Goal: Task Accomplishment & Management: Complete application form

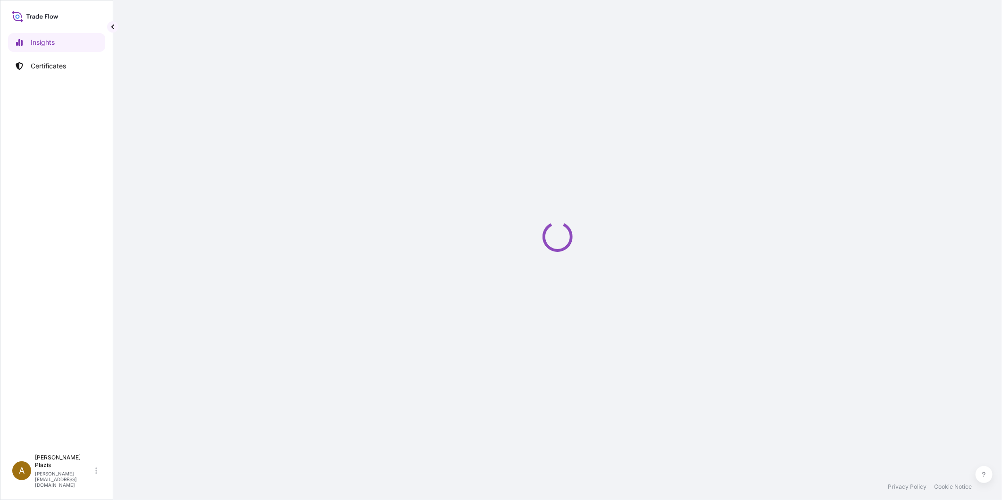
select select "2025"
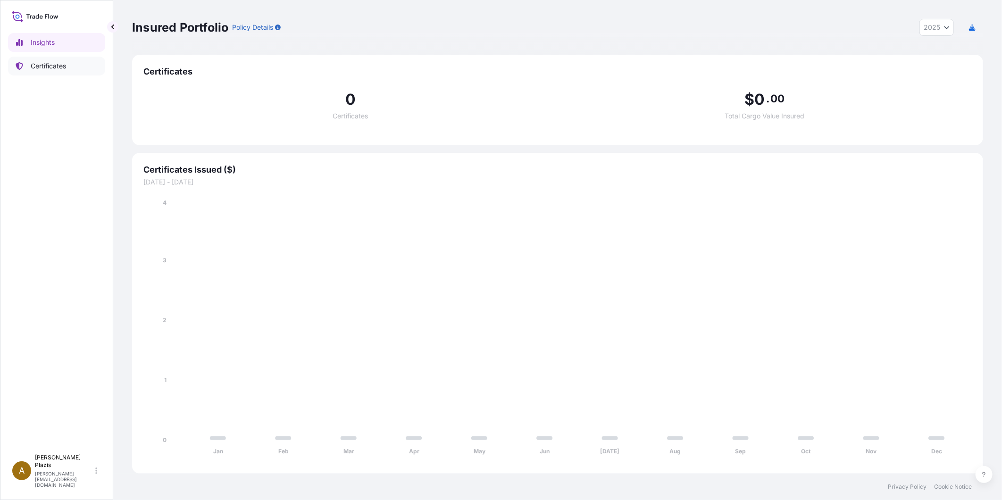
click at [65, 65] on p "Certificates" at bounding box center [48, 65] width 35 height 9
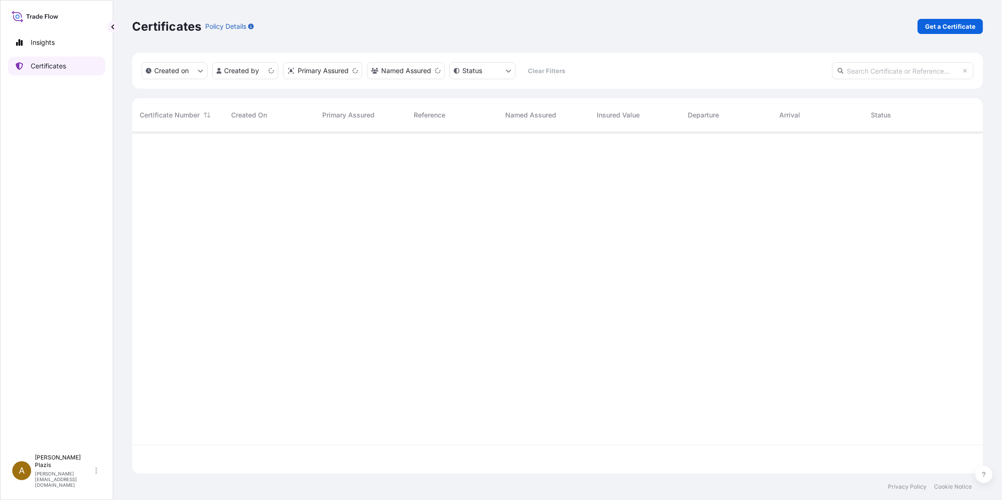
scroll to position [339, 843]
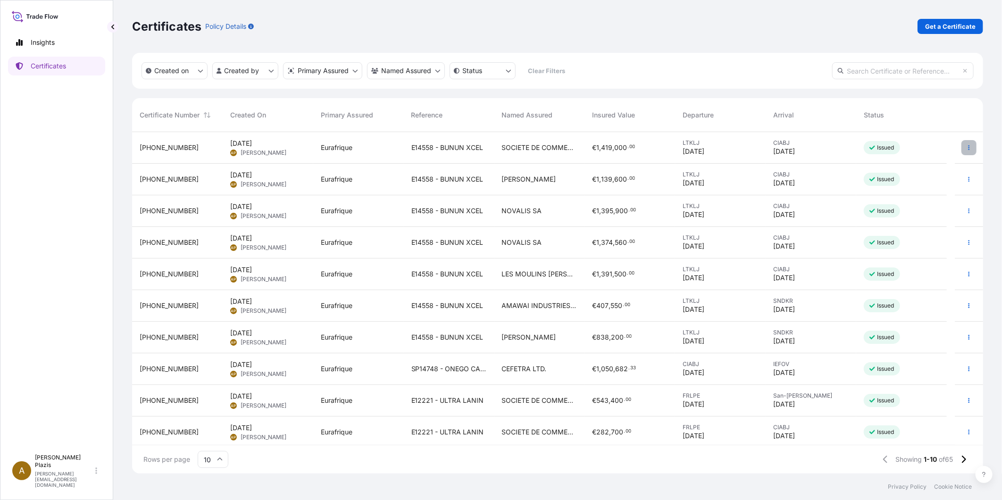
click at [966, 147] on icon "button" at bounding box center [969, 148] width 6 height 6
click at [946, 26] on p "Get a Certificate" at bounding box center [950, 26] width 50 height 9
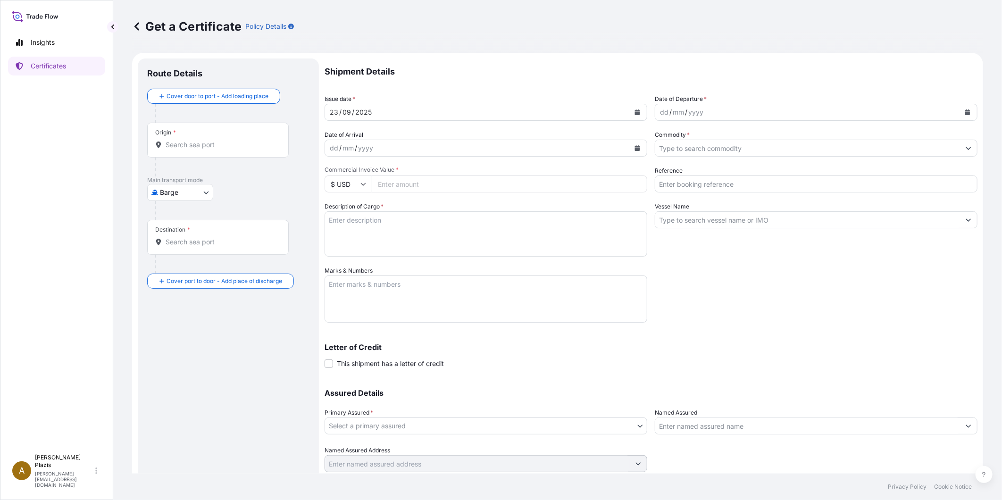
click at [190, 186] on body "Insights Certificates A [PERSON_NAME] [PERSON_NAME][EMAIL_ADDRESS][DOMAIN_NAME]…" at bounding box center [501, 250] width 1002 height 500
click at [193, 268] on span "Ocean Vessel" at bounding box center [186, 267] width 42 height 9
select select "Ocean Vessel"
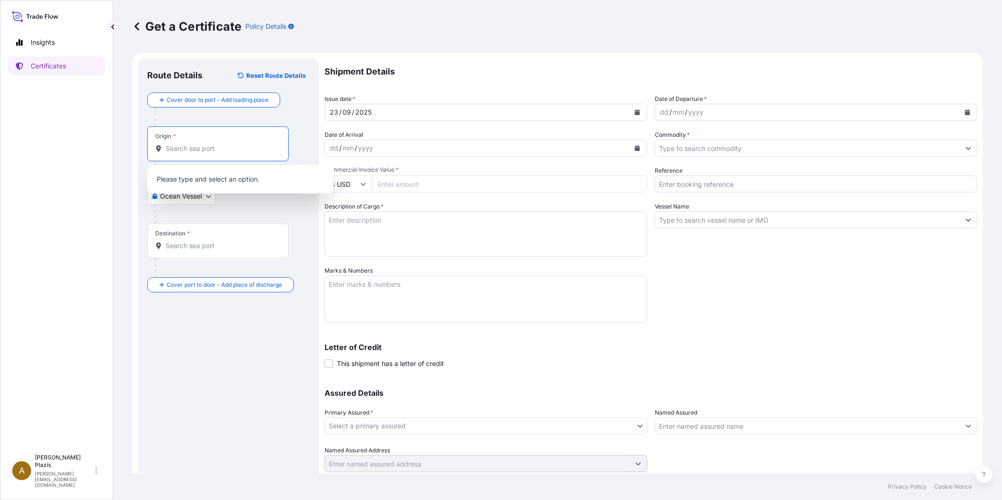
click at [173, 144] on input "Origin *" at bounding box center [221, 148] width 111 height 9
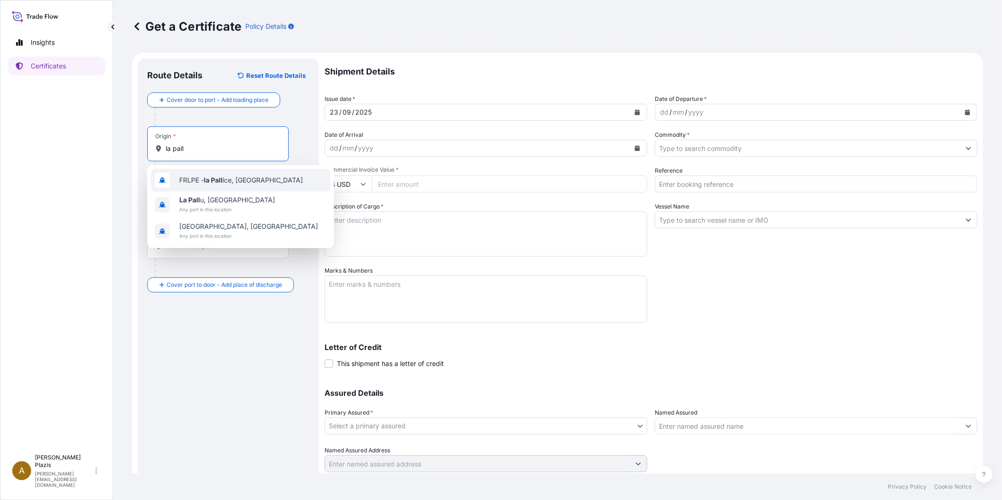
click at [209, 184] on span "FRLPE - la Pall ice, [GEOGRAPHIC_DATA]" at bounding box center [241, 180] width 124 height 9
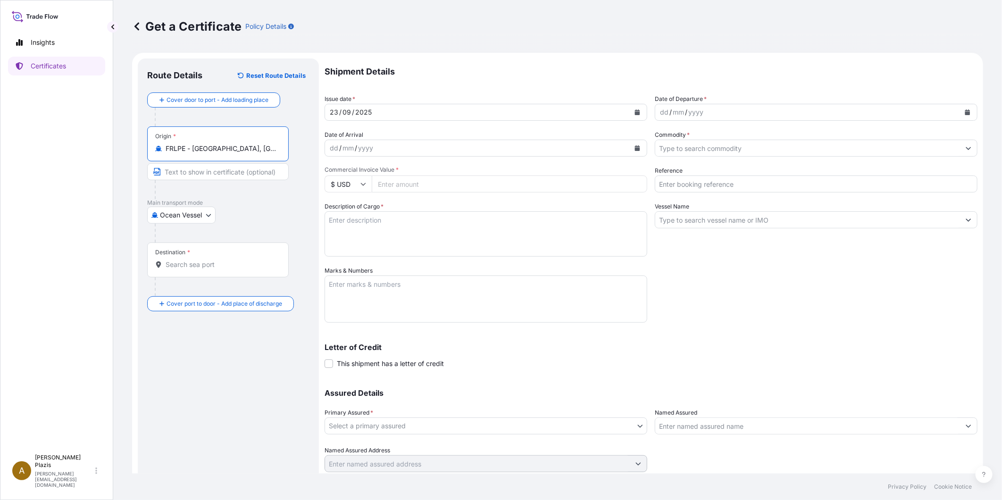
scroll to position [30, 0]
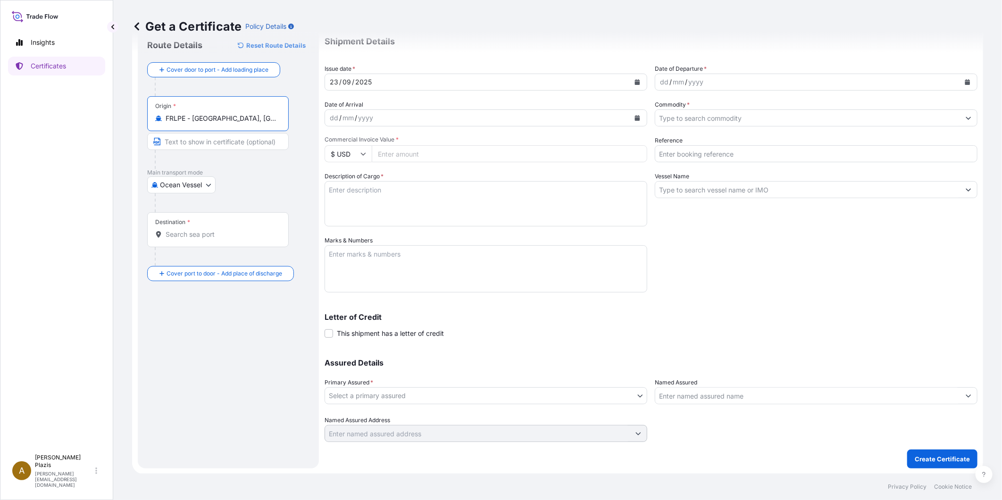
type input "FRLPE - [GEOGRAPHIC_DATA], [GEOGRAPHIC_DATA]"
click at [182, 238] on input "Destination *" at bounding box center [221, 234] width 111 height 9
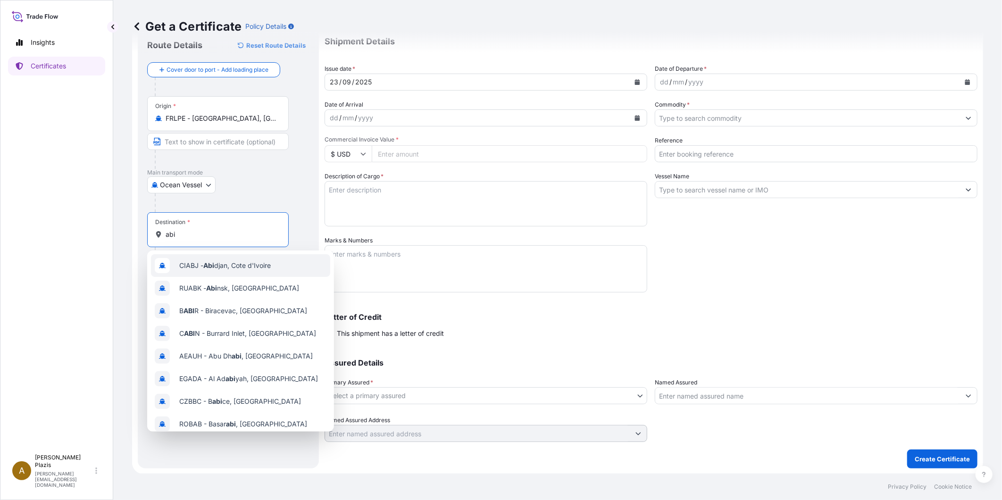
click at [200, 263] on span "CIABJ - [PERSON_NAME], Cote d'Ivoire" at bounding box center [225, 265] width 92 height 9
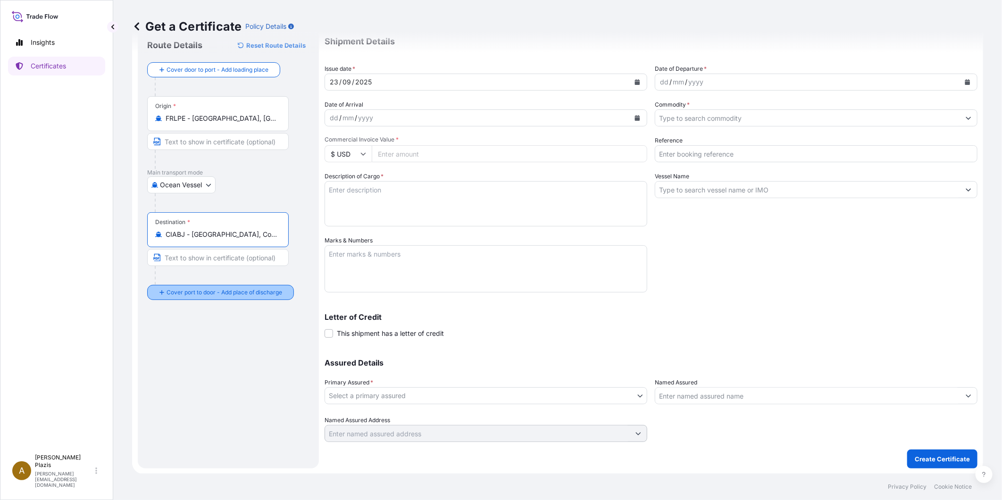
type input "CIABJ - [GEOGRAPHIC_DATA], Cote d'Ivoire"
click at [299, 340] on icon "button" at bounding box center [299, 339] width 6 height 6
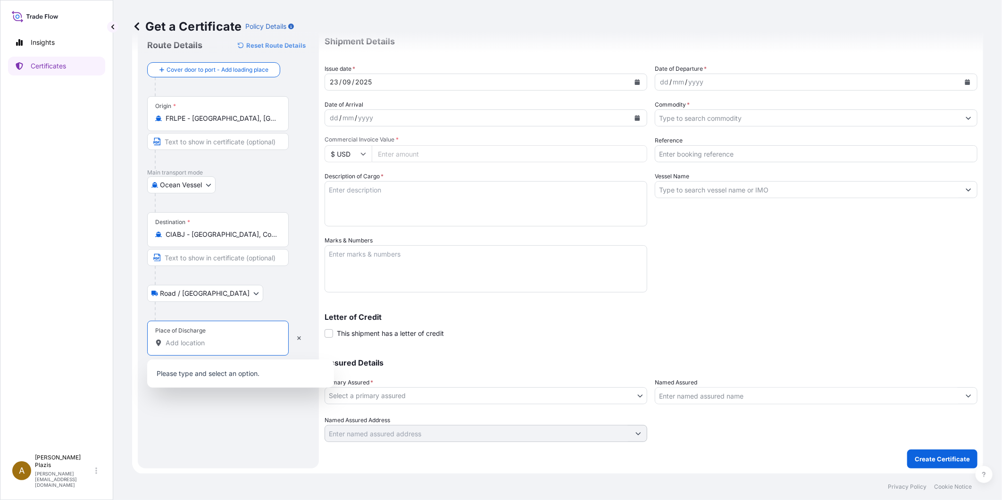
click at [200, 346] on input "Place of Discharge" at bounding box center [221, 342] width 111 height 9
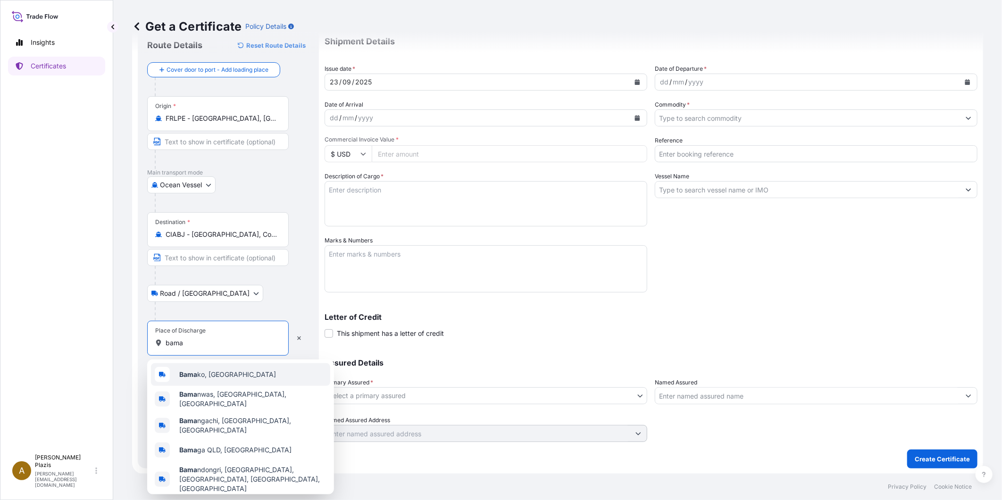
click at [214, 378] on span "Bama ko, [GEOGRAPHIC_DATA]" at bounding box center [227, 374] width 97 height 9
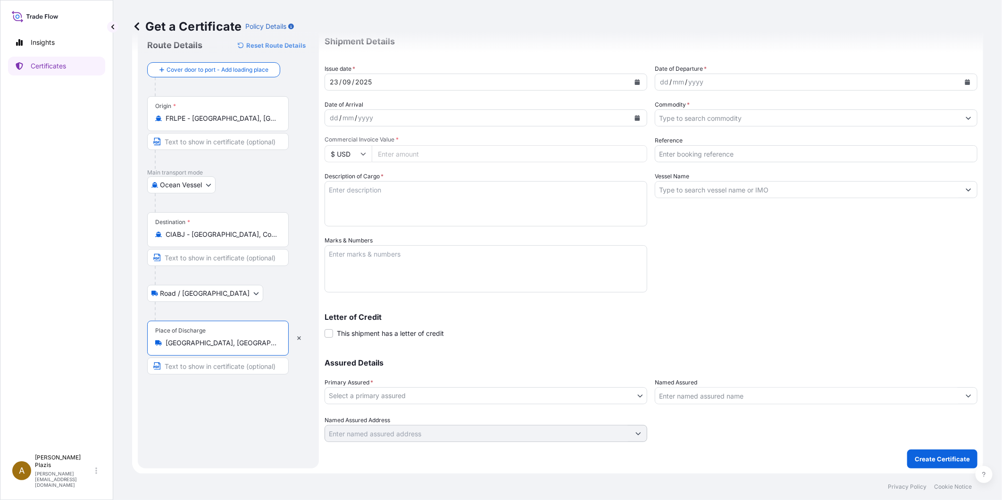
type input "[GEOGRAPHIC_DATA], [GEOGRAPHIC_DATA]"
click at [635, 82] on icon "Calendar" at bounding box center [637, 82] width 5 height 6
click at [359, 182] on div "16" at bounding box center [359, 179] width 17 height 17
click at [786, 83] on div "dd / mm / yyyy" at bounding box center [807, 82] width 305 height 17
click at [965, 79] on button "Calendar" at bounding box center [967, 82] width 15 height 15
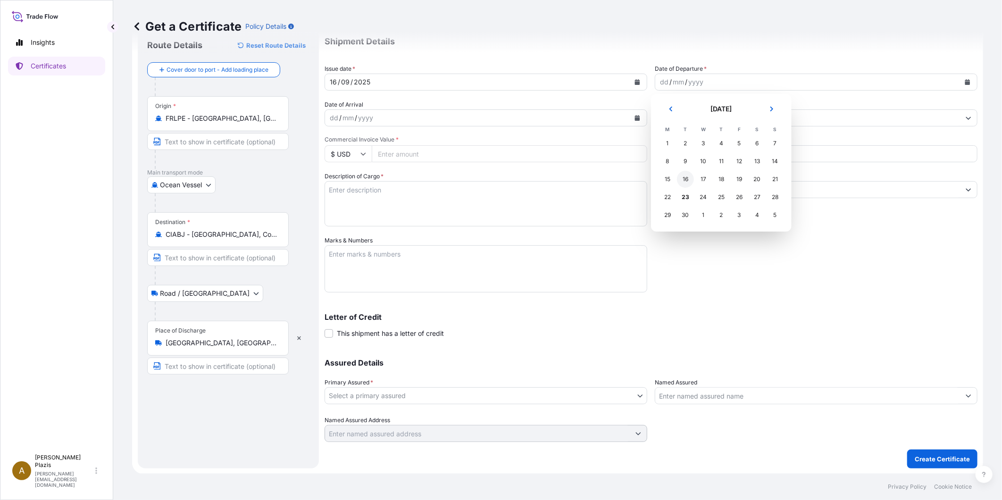
click at [682, 178] on div "16" at bounding box center [685, 179] width 17 height 17
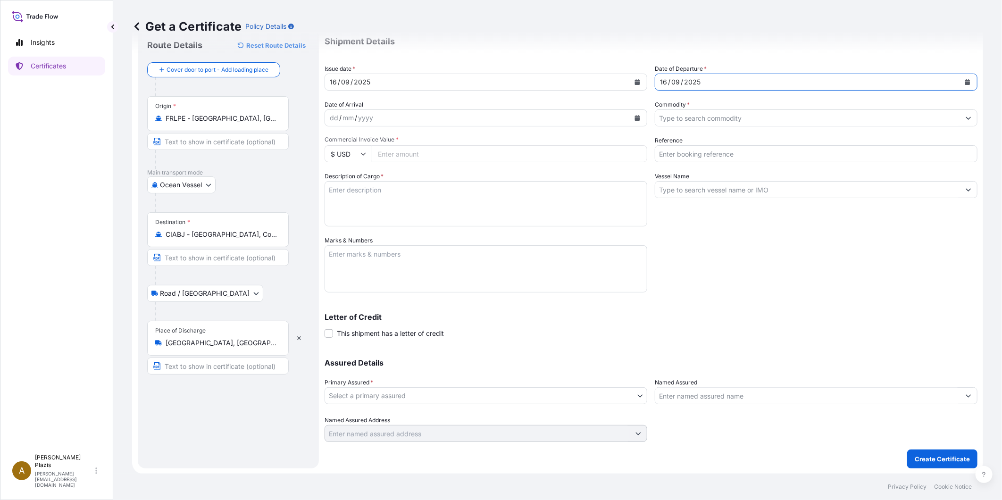
click at [635, 117] on icon "Calendar" at bounding box center [638, 118] width 6 height 6
click at [634, 112] on button "Calendar" at bounding box center [637, 117] width 15 height 15
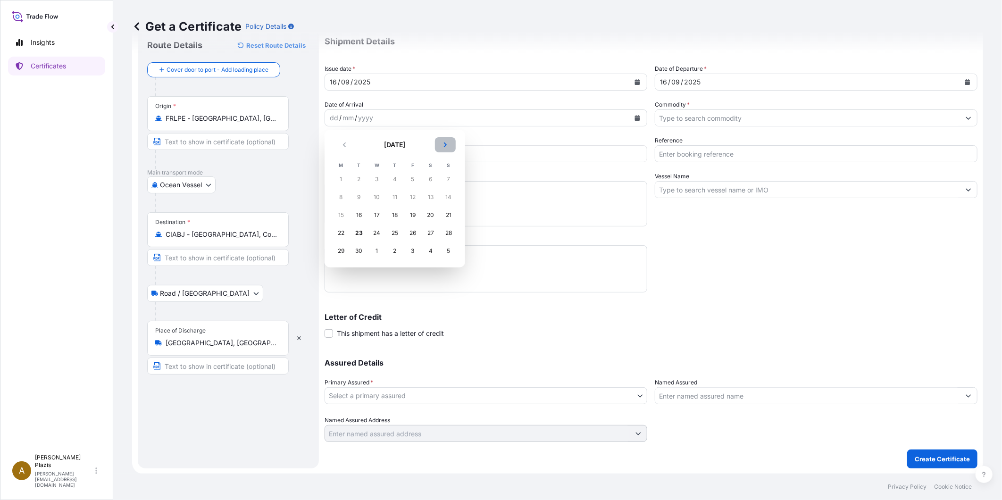
click at [446, 146] on icon "Next" at bounding box center [446, 145] width 6 height 6
click at [430, 181] on div "4" at bounding box center [430, 179] width 17 height 17
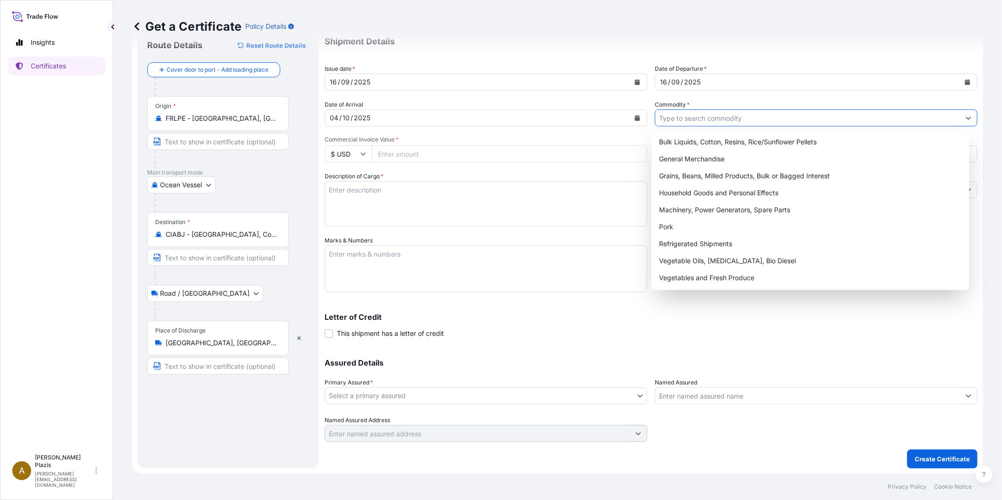
click at [766, 116] on input "Commodity *" at bounding box center [807, 117] width 305 height 17
click at [763, 170] on div "Grains, Beans, Milled Products, Bulk or Bagged Interest" at bounding box center [810, 176] width 310 height 17
type input "Grains, Beans, Milled Products, Bulk or Bagged Interest"
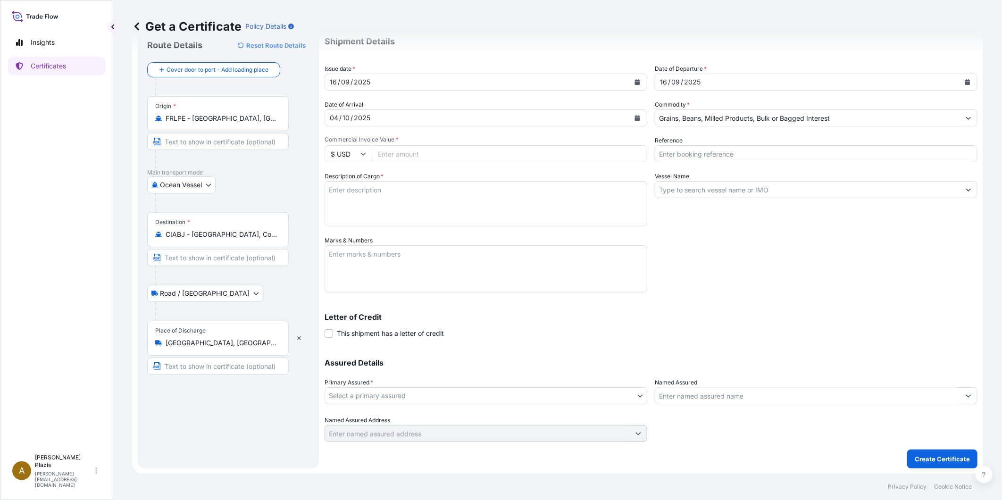
click at [363, 149] on input "$ USD" at bounding box center [348, 153] width 47 height 17
click at [351, 179] on div "€ EUR" at bounding box center [348, 179] width 40 height 18
type input "€ EUR"
click at [425, 154] on input "Commercial Invoice Value *" at bounding box center [510, 153] width 276 height 17
click at [416, 154] on input "Commercial Invoice Value *" at bounding box center [510, 153] width 276 height 17
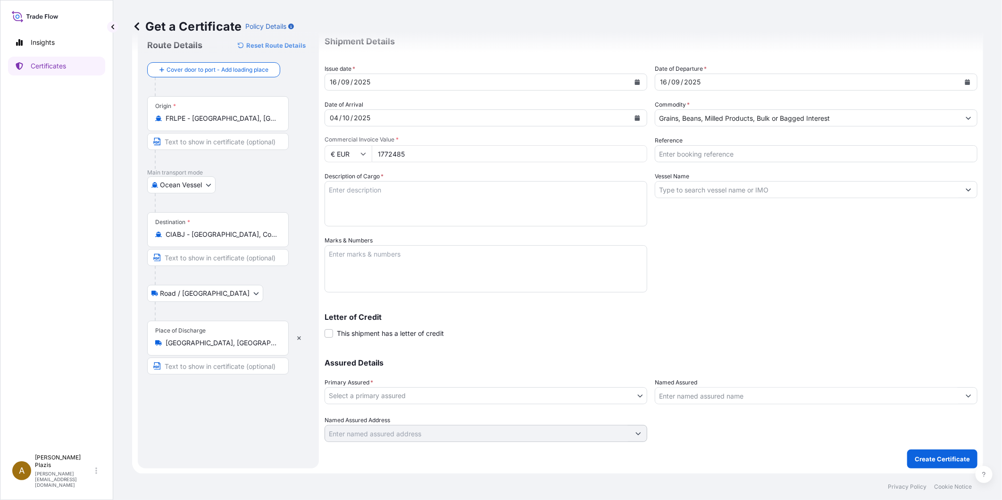
type input "1772485"
click at [436, 203] on textarea "Description of Cargo *" at bounding box center [486, 203] width 323 height 45
click at [458, 191] on textarea "Description of Cargo *" at bounding box center [486, 203] width 323 height 45
type textarea "6500 MT BLE FRANCAIS DE MEUNERIE EN VRAC"
click at [403, 261] on textarea "Marks & Numbers" at bounding box center [486, 268] width 323 height 47
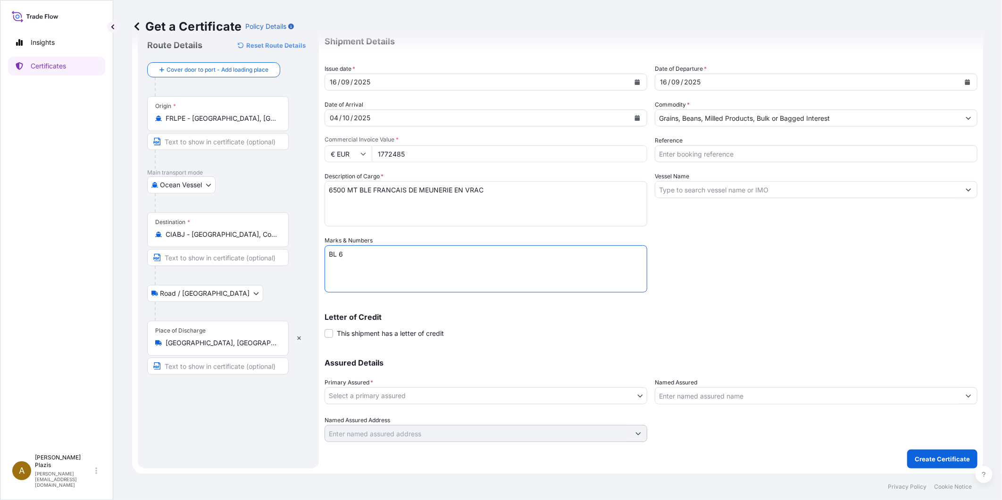
click at [371, 246] on textarea "BL 6" at bounding box center [486, 268] width 323 height 47
type textarea "BL 7 DU [DATE] DESTINATION [GEOGRAPHIC_DATA] EN TRANSIT POUR LE [GEOGRAPHIC_DAT…"
click at [611, 327] on div "Letter of Credit This shipment has a letter of credit Letter of credit * Letter…" at bounding box center [651, 325] width 653 height 25
click at [331, 332] on span at bounding box center [329, 333] width 8 height 8
click at [325, 328] on input "This shipment has a letter of credit" at bounding box center [325, 328] width 0 height 0
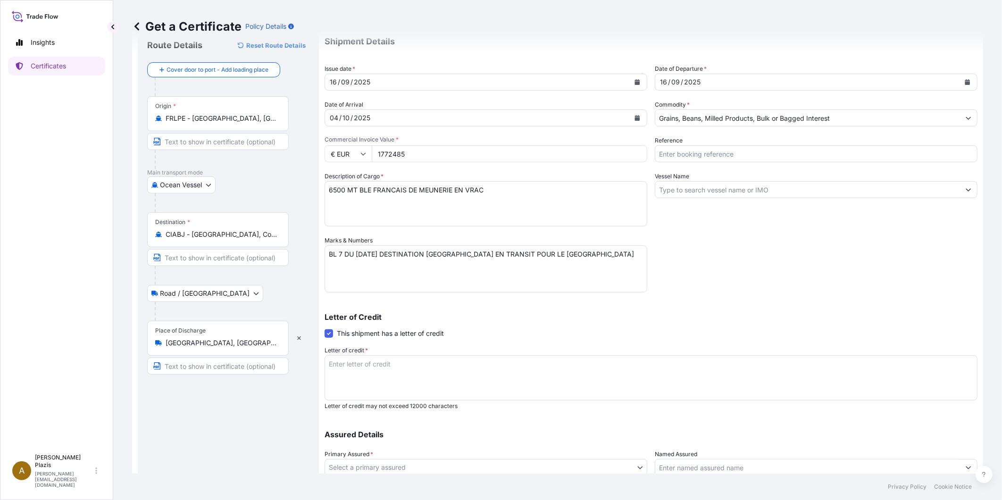
click at [326, 333] on span at bounding box center [329, 333] width 8 height 8
click at [325, 328] on input "This shipment has a letter of credit" at bounding box center [325, 328] width 0 height 0
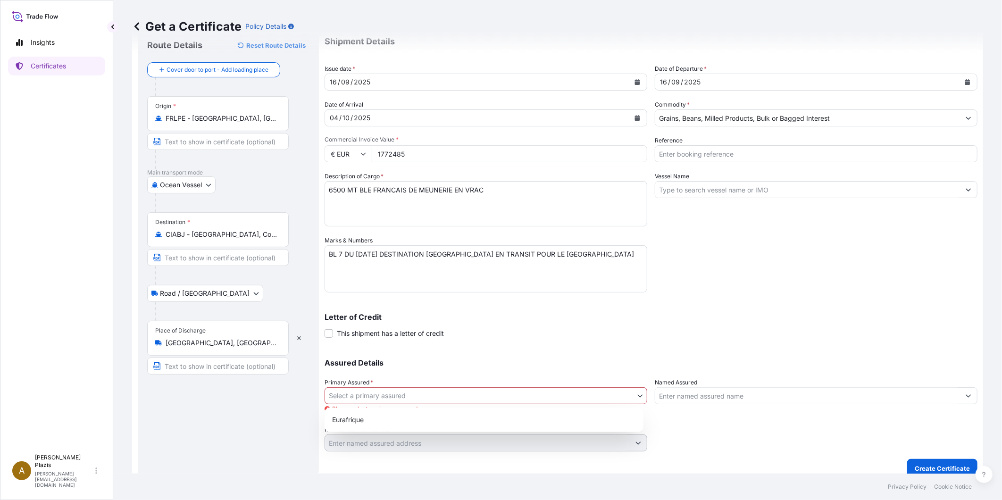
click at [438, 393] on body "Insights Certificates A Audrey Plazis audrey.plazis@eurafrique.mc Get a Certifi…" at bounding box center [501, 250] width 1002 height 500
click at [400, 422] on div "Eurafrique" at bounding box center [483, 419] width 311 height 17
select select "31636"
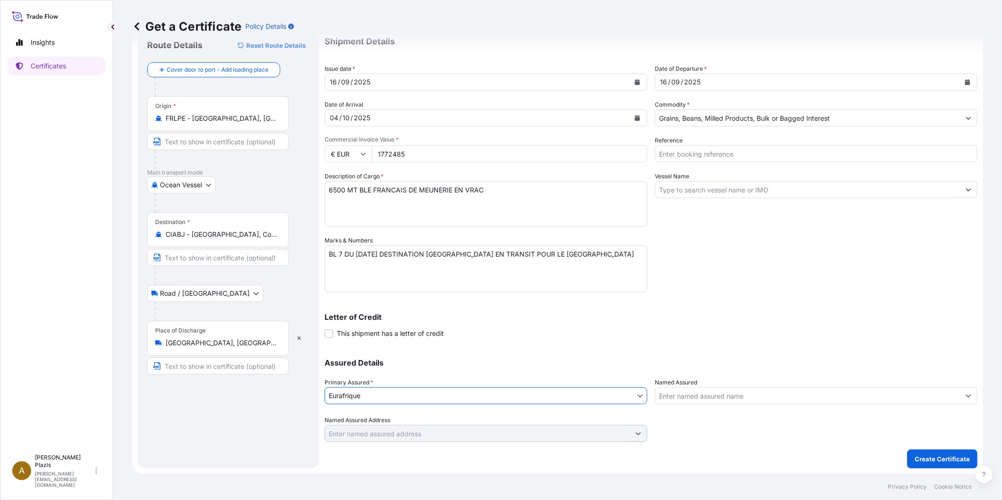
click at [680, 151] on input "Reference" at bounding box center [816, 153] width 323 height 17
click at [659, 152] on input "E" at bounding box center [816, 153] width 323 height 17
type input "E13049 - MEDI ZUOZ"
click at [732, 189] on input "Vessel Name" at bounding box center [807, 189] width 305 height 17
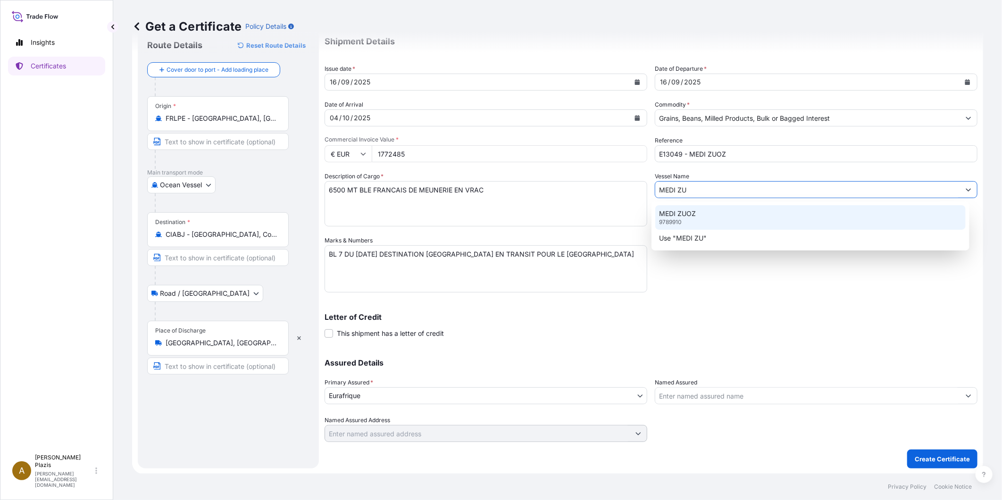
click at [685, 209] on p "MEDI ZUOZ" at bounding box center [677, 213] width 37 height 9
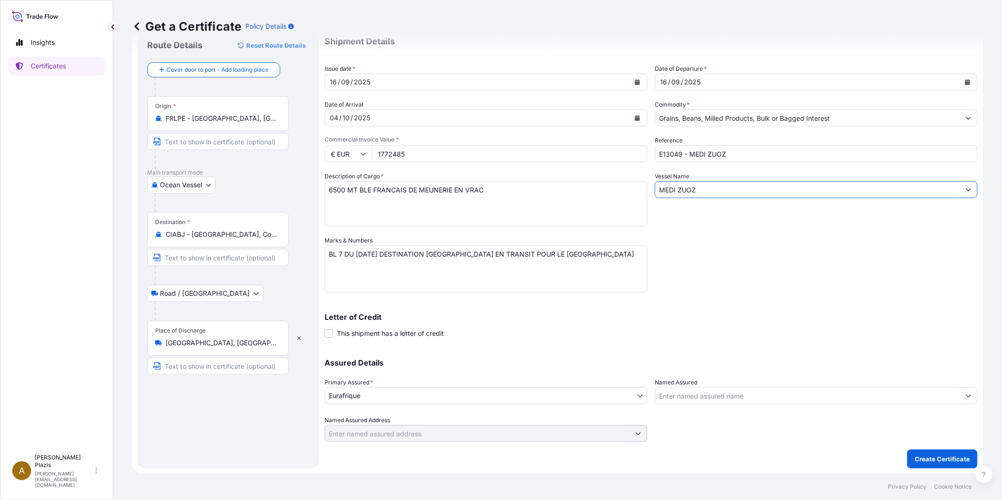
type input "MEDI ZUOZ"
click at [966, 393] on icon "Show suggestions" at bounding box center [969, 396] width 6 height 6
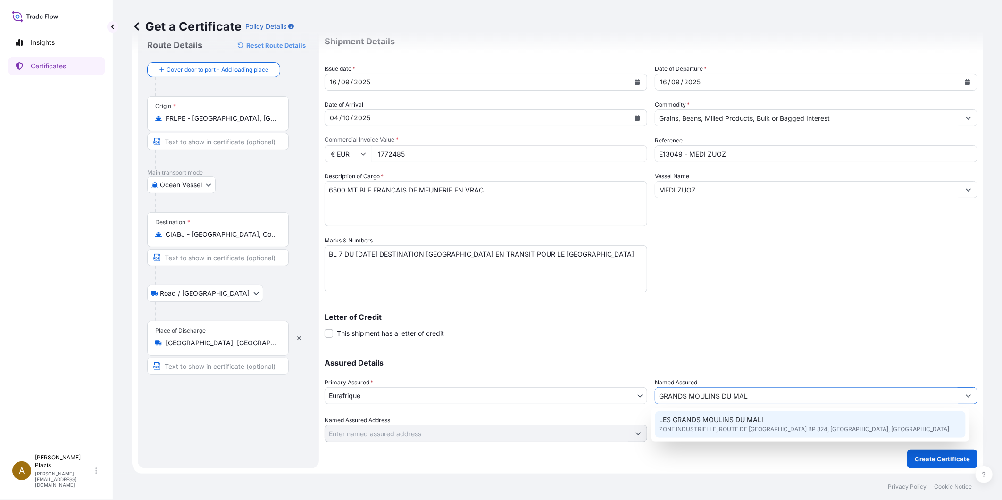
click at [761, 431] on span "ZONE INDUSTRIELLE, ROUTE DE SOTUBA BP 324, BAMAKO, MALI" at bounding box center [804, 429] width 290 height 9
type input "LES GRANDS MOULINS DU MALI"
type input "ZONE INDUSTRIELLE, ROUTE DE SOTUBA BP 324"
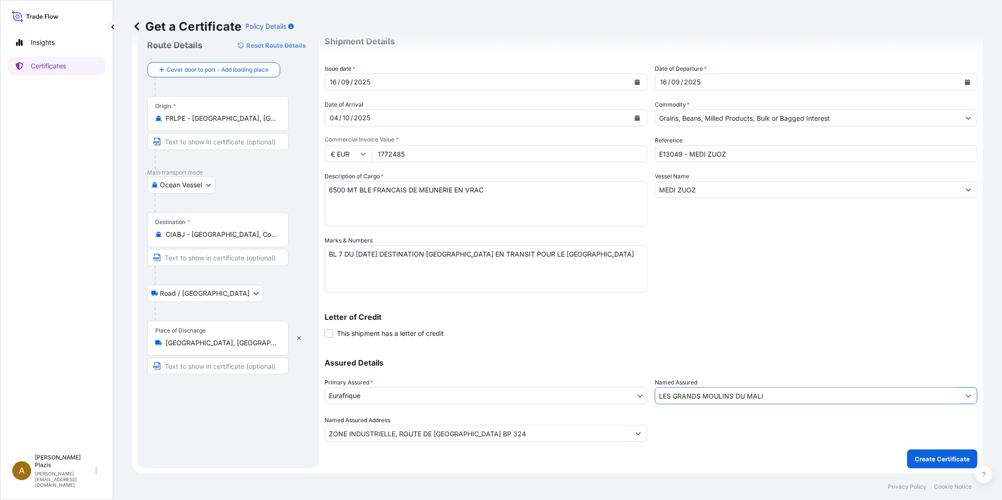
type input "LES GRANDS MOULINS DU MALI"
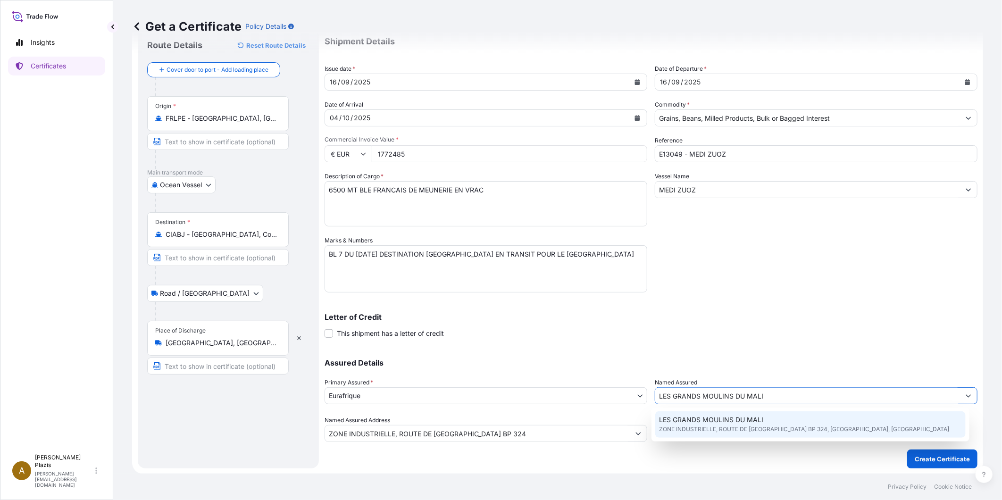
click at [765, 425] on span "ZONE INDUSTRIELLE, ROUTE DE SOTUBA BP 324, BAMAKO, MALI" at bounding box center [804, 429] width 290 height 9
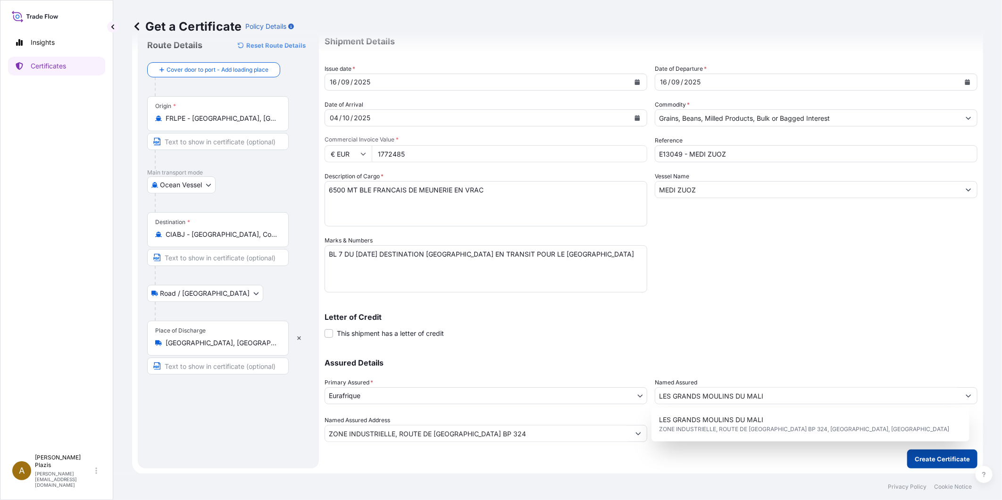
click at [921, 461] on p "Create Certificate" at bounding box center [942, 458] width 55 height 9
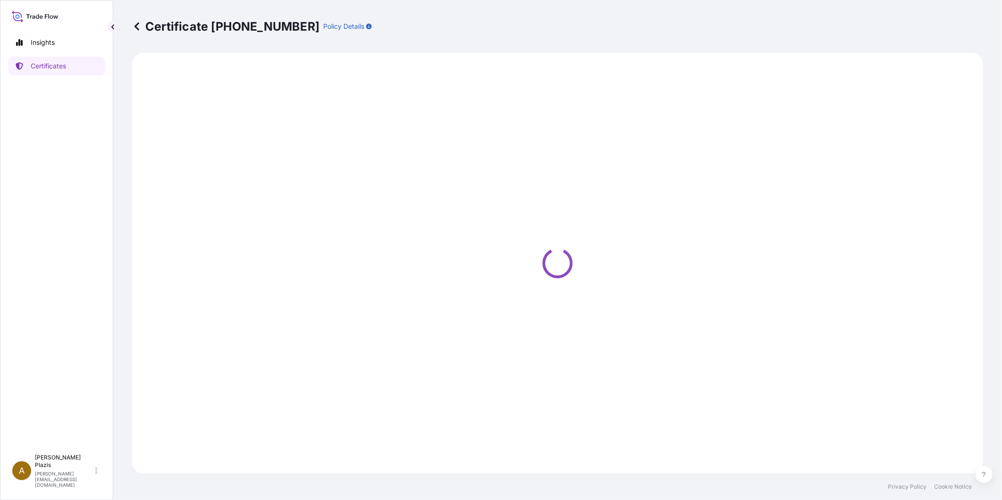
select select "Ocean Vessel"
select select "Road / Inland"
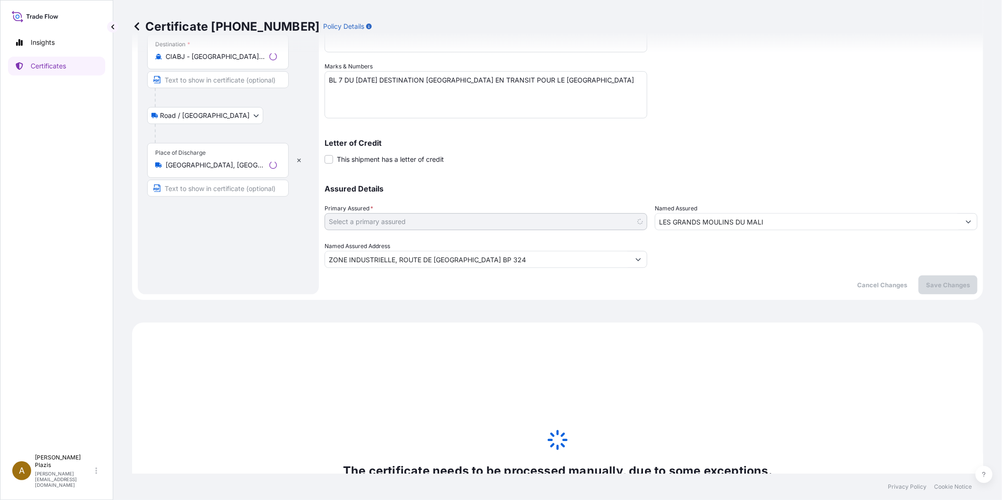
scroll to position [392, 0]
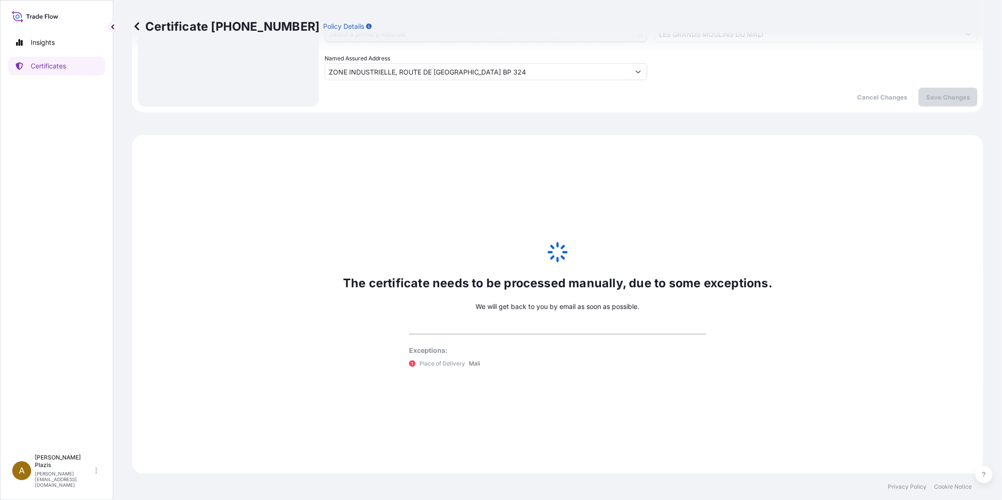
select select "31636"
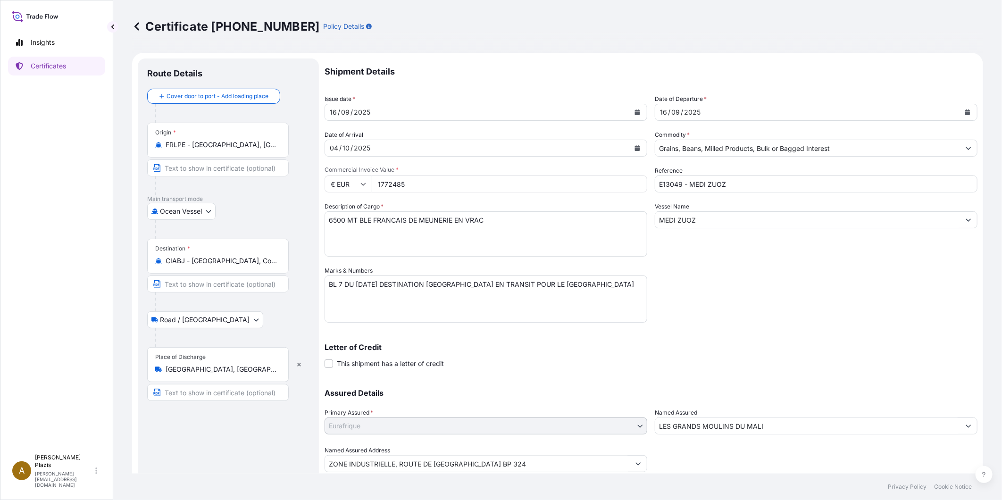
scroll to position [157, 0]
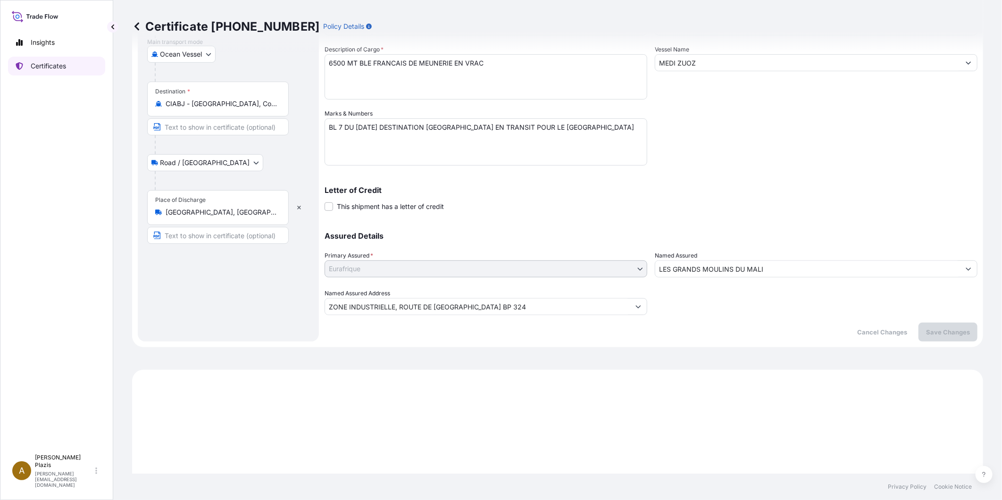
click at [50, 65] on p "Certificates" at bounding box center [48, 65] width 35 height 9
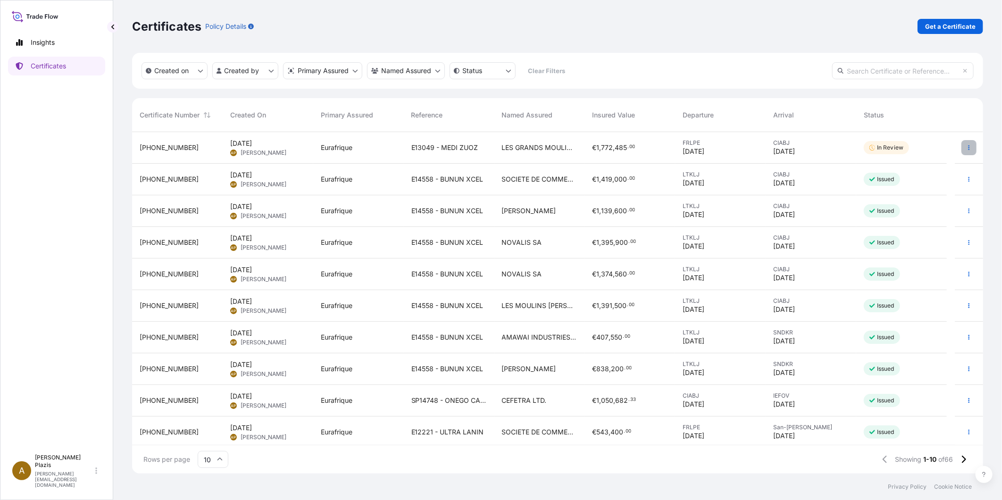
click at [965, 143] on button "button" at bounding box center [969, 147] width 15 height 15
click at [868, 35] on div "Certificates Policy Details Get a Certificate" at bounding box center [557, 26] width 851 height 53
click at [963, 153] on button "button" at bounding box center [969, 147] width 15 height 15
click at [619, 12] on div "Certificates Policy Details Get a Certificate" at bounding box center [557, 26] width 851 height 53
click at [966, 147] on icon "button" at bounding box center [969, 148] width 6 height 6
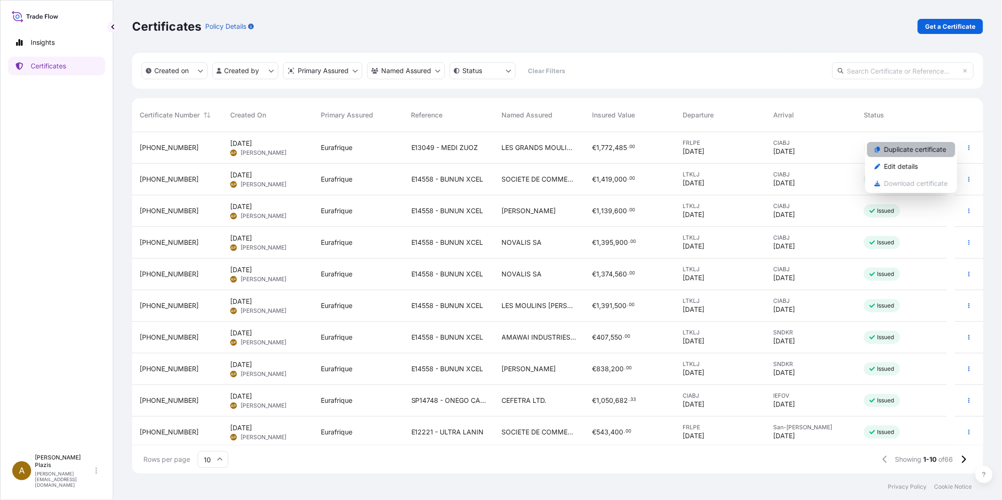
click at [935, 149] on p "Duplicate certificate" at bounding box center [915, 149] width 62 height 9
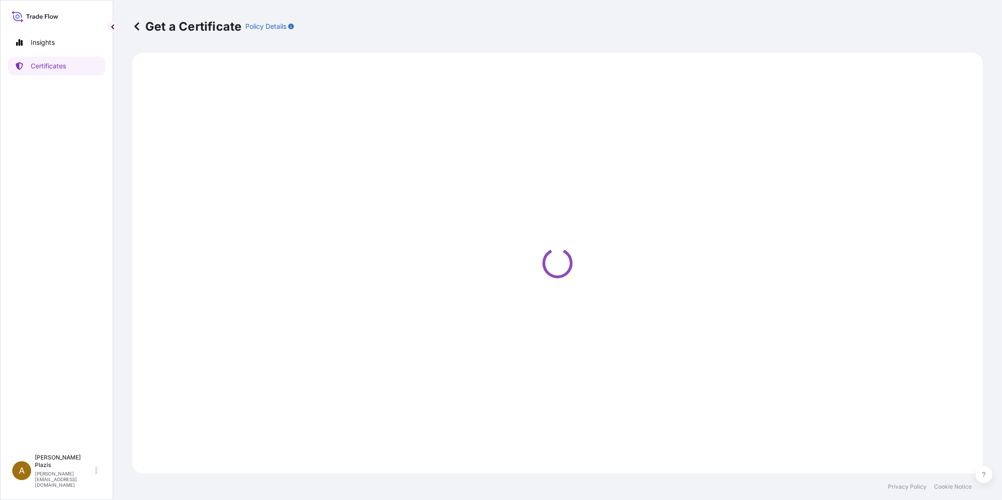
select select "Ocean Vessel"
select select "Road / Inland"
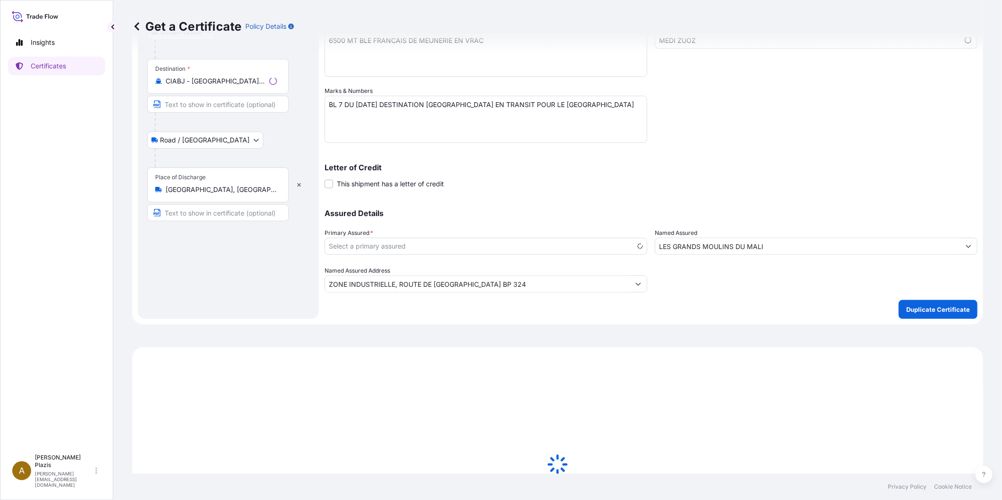
scroll to position [392, 0]
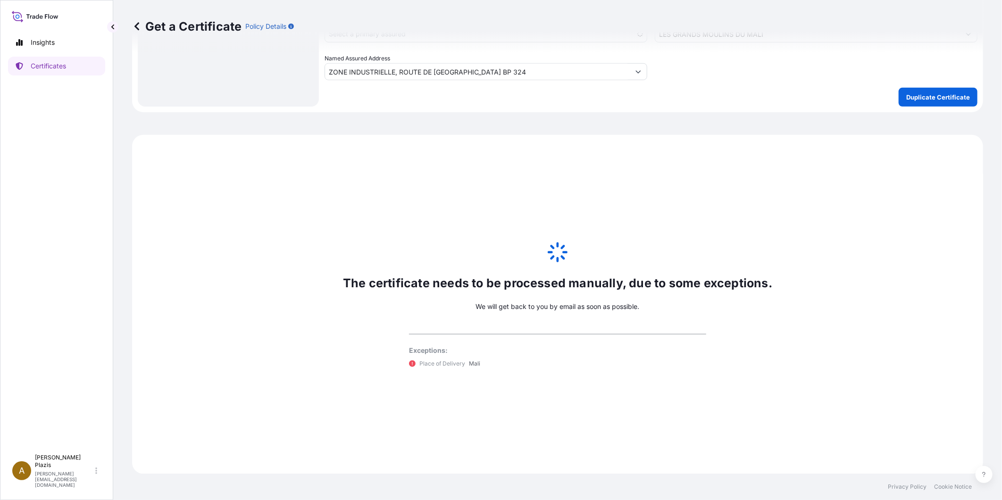
select select "31636"
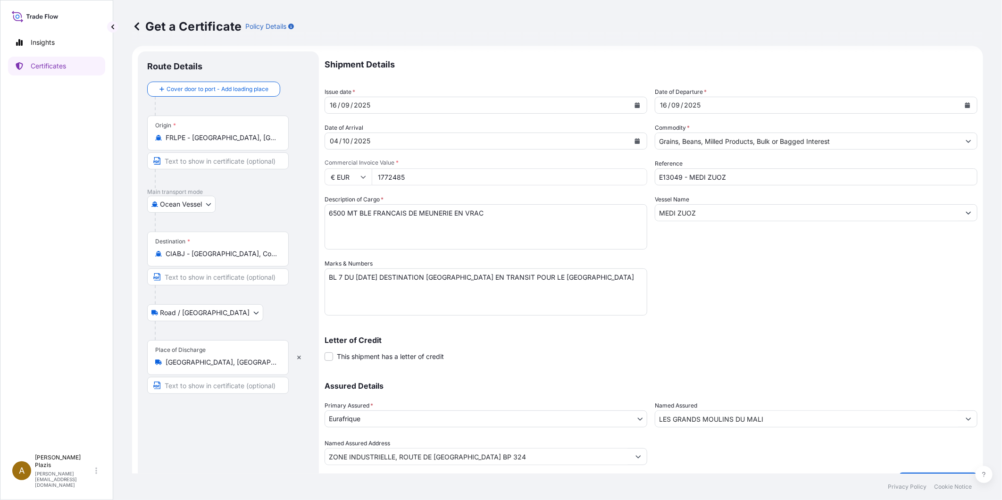
scroll to position [0, 0]
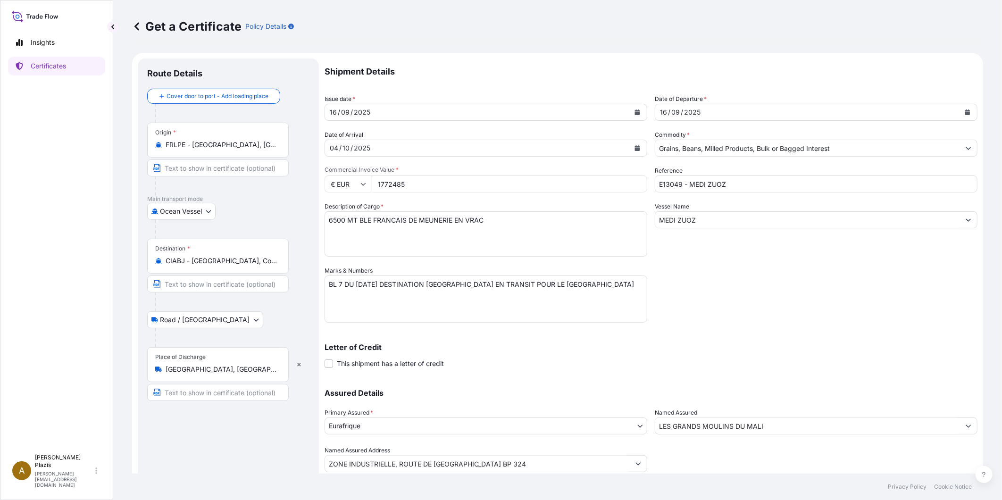
click at [205, 372] on input "Bamako, Mali" at bounding box center [221, 369] width 111 height 9
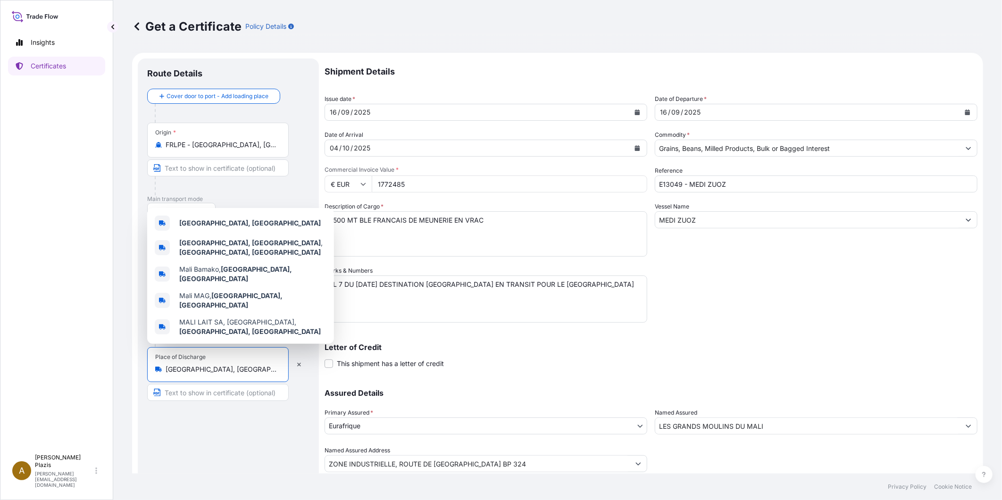
drag, startPoint x: 212, startPoint y: 370, endPoint x: 139, endPoint y: 365, distance: 73.8
click at [139, 365] on div "Route Details Cover door to port - Add loading place Place of loading Road / In…" at bounding box center [228, 279] width 181 height 440
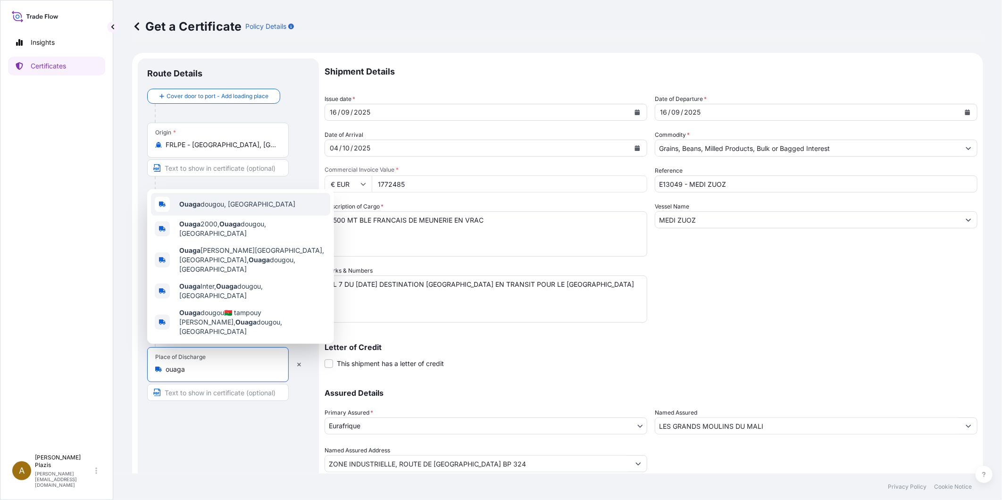
click at [258, 209] on span "Ouaga dougou, Burkina Faso" at bounding box center [237, 204] width 116 height 9
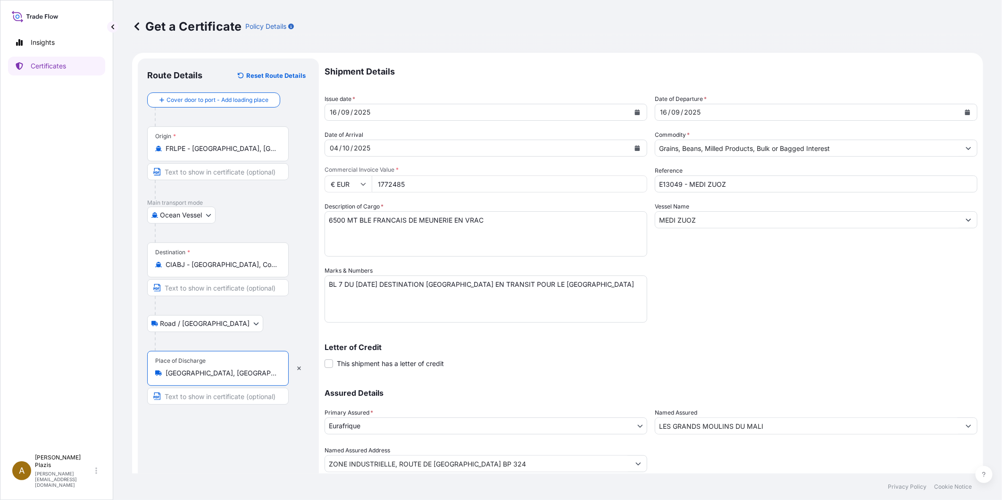
type input "Ouagadougou, Burkina Faso"
click at [381, 178] on input "1772485" at bounding box center [510, 184] width 276 height 17
drag, startPoint x: 442, startPoint y: 186, endPoint x: 354, endPoint y: 172, distance: 88.4
click at [354, 173] on div "Commercial Invoice Value * € EUR 1772485" at bounding box center [486, 179] width 323 height 26
drag, startPoint x: 400, startPoint y: 185, endPoint x: 352, endPoint y: 176, distance: 48.5
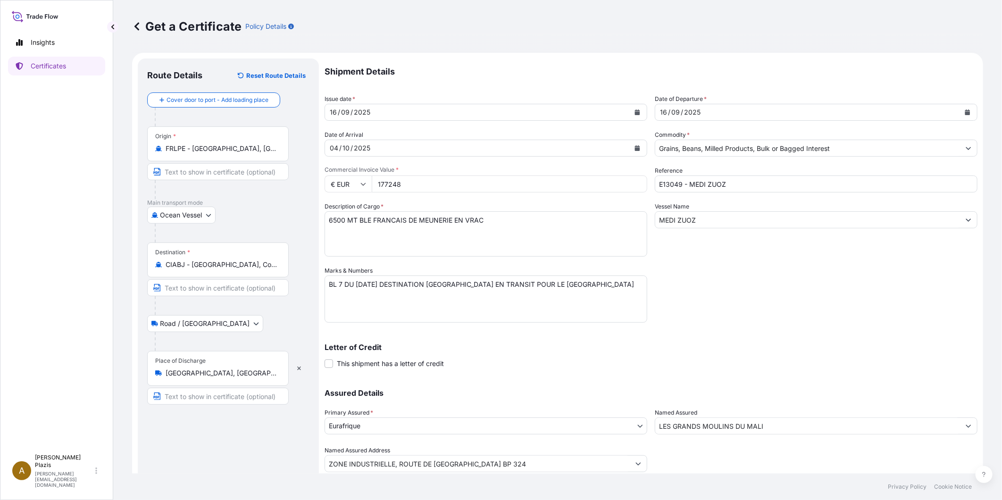
click at [352, 176] on div "€ EUR 177248" at bounding box center [486, 184] width 323 height 17
type input "554400"
click at [402, 236] on textarea "6500 MT BLE FRANCAIS DE MEUNERIE EN VRAC" at bounding box center [486, 233] width 323 height 45
drag, startPoint x: 333, startPoint y: 220, endPoint x: 325, endPoint y: 220, distance: 8.0
click at [325, 220] on textarea "6500 MT BLE FRANCAIS DE MEUNERIE EN VRAC" at bounding box center [486, 233] width 323 height 45
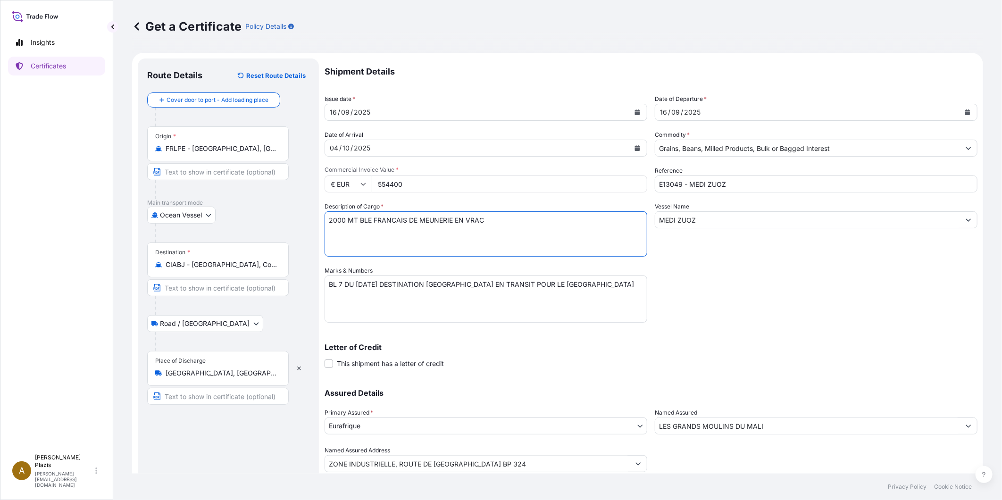
click at [379, 234] on textarea "6500 MT BLE FRANCAIS DE MEUNERIE EN VRAC" at bounding box center [486, 233] width 323 height 45
type textarea "2000 MT BLE FRANCAIS DE MEUNERIE EN VRAC"
click at [340, 280] on textarea "BL 7 DU 16.09.2025 DESTINATION ABIDJAN EN TRANSIT POUR LE MALI" at bounding box center [486, 299] width 323 height 47
click at [415, 305] on textarea "BL 7 DU 16.09.2025 DESTINATION ABIDJAN EN TRANSIT POUR LE MALI" at bounding box center [486, 299] width 323 height 47
drag, startPoint x: 532, startPoint y: 282, endPoint x: 577, endPoint y: 282, distance: 44.8
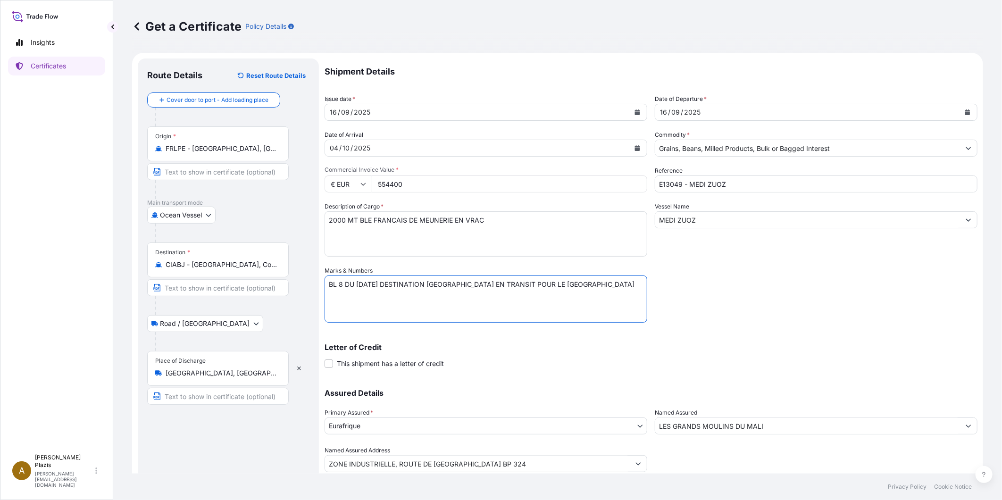
click at [577, 282] on textarea "BL 7 DU 16.09.2025 DESTINATION ABIDJAN EN TRANSIT POUR LE MALI" at bounding box center [486, 299] width 323 height 47
click at [631, 322] on textarea "BL 7 DU 16.09.2025 DESTINATION ABIDJAN EN TRANSIT POUR LE MALI" at bounding box center [486, 299] width 323 height 47
type textarea "BL 8 DU 16.09.2025 DESTINATION ABIDJAN EN TRANSIT POUR LE BURKINA FASO"
click at [535, 377] on div "Shipment Details Issue date * 16 / 09 / 2025 Date of Departure * 16 / 09 / 2025…" at bounding box center [651, 266] width 653 height 414
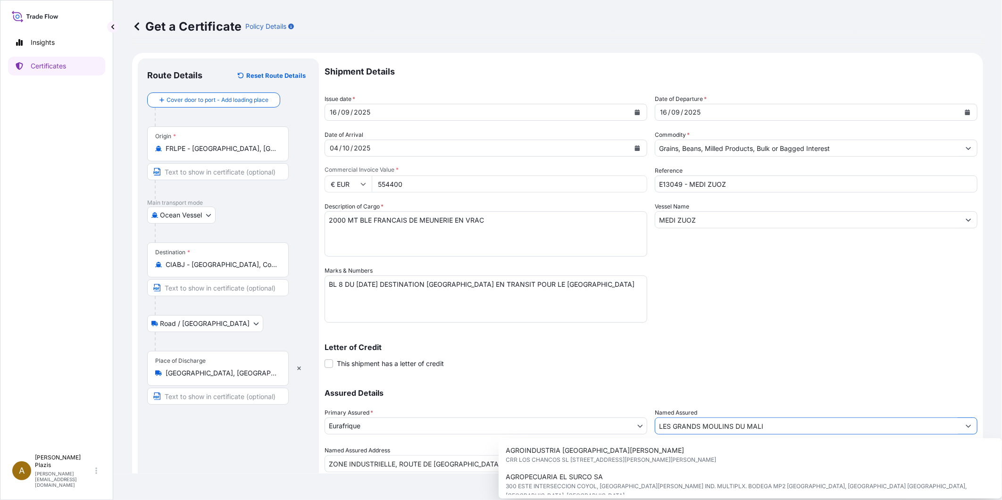
click at [671, 420] on input "LES GRANDS MOULINS DU MALI" at bounding box center [807, 426] width 305 height 17
drag, startPoint x: 689, startPoint y: 425, endPoint x: 635, endPoint y: 425, distance: 53.8
click at [635, 425] on div "Assured Details Primary Assured * Eurafrique Eurafrique Named Assured LES GRAND…" at bounding box center [651, 425] width 653 height 94
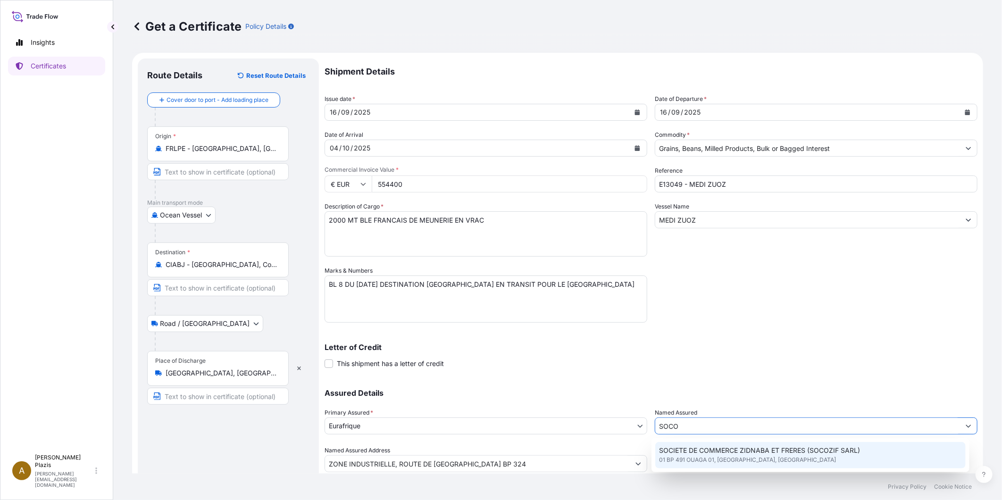
click at [705, 460] on span "01 BP 491 OUAGA 01, OUAGADOUGOU, BURKINA FASO" at bounding box center [747, 459] width 177 height 9
type input "SOCIETE DE COMMERCE ZIDNABA ET FRERES (SOCOZIF SARL)"
type input "01 BP 491 OUAGA 01"
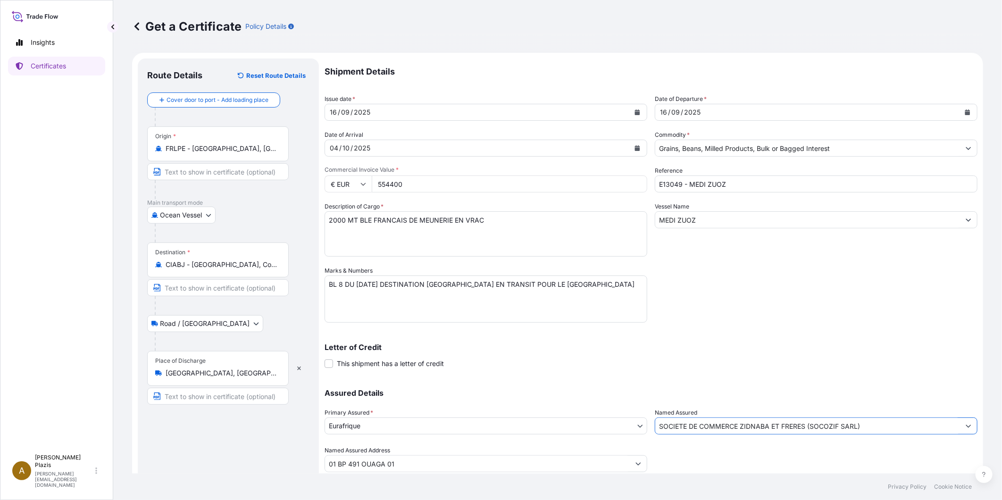
type input "SOCIETE DE COMMERCE ZIDNABA ET FRERES (SOCOZIF SARL)"
click at [723, 350] on p "Letter of Credit" at bounding box center [651, 348] width 653 height 8
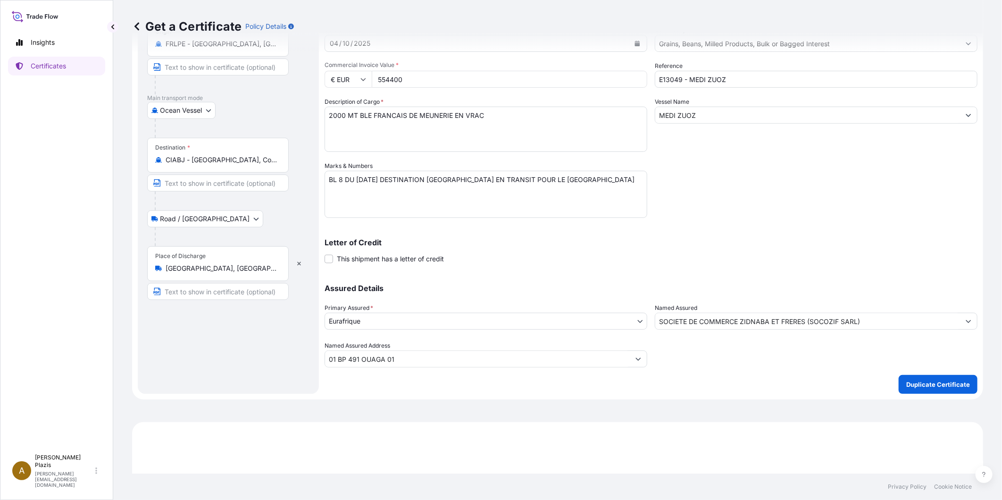
scroll to position [52, 0]
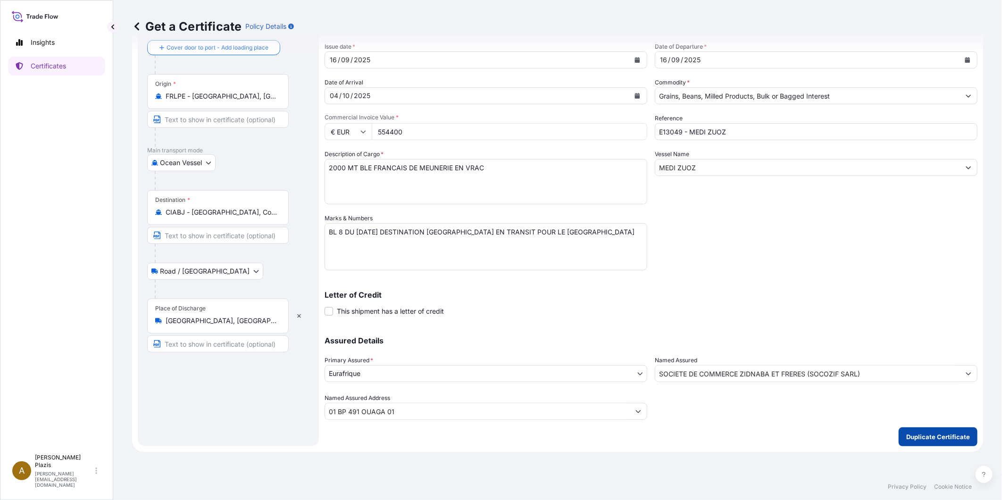
click at [929, 437] on p "Duplicate Certificate" at bounding box center [938, 436] width 64 height 9
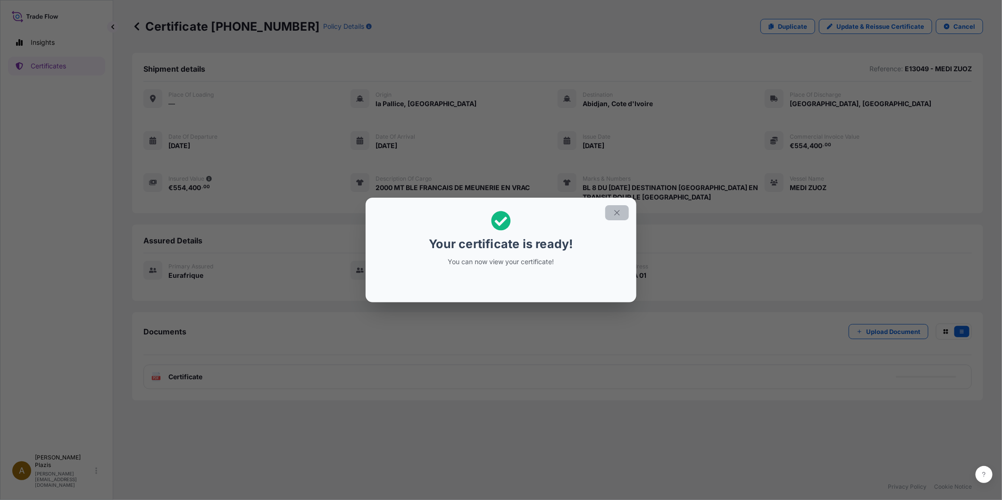
click at [611, 213] on button "button" at bounding box center [617, 212] width 24 height 15
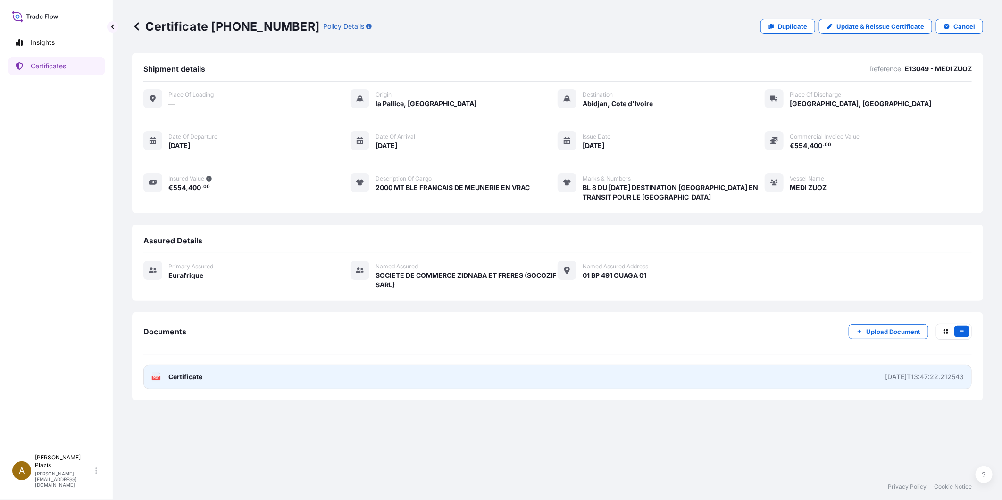
click at [885, 378] on div "2025-09-23T13:47:22.212543" at bounding box center [924, 376] width 79 height 9
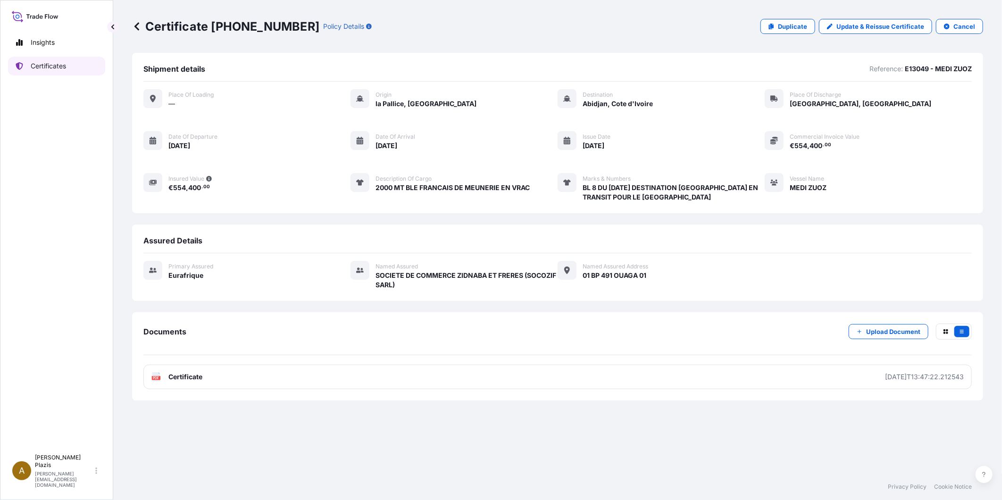
click at [78, 62] on link "Certificates" at bounding box center [56, 66] width 97 height 19
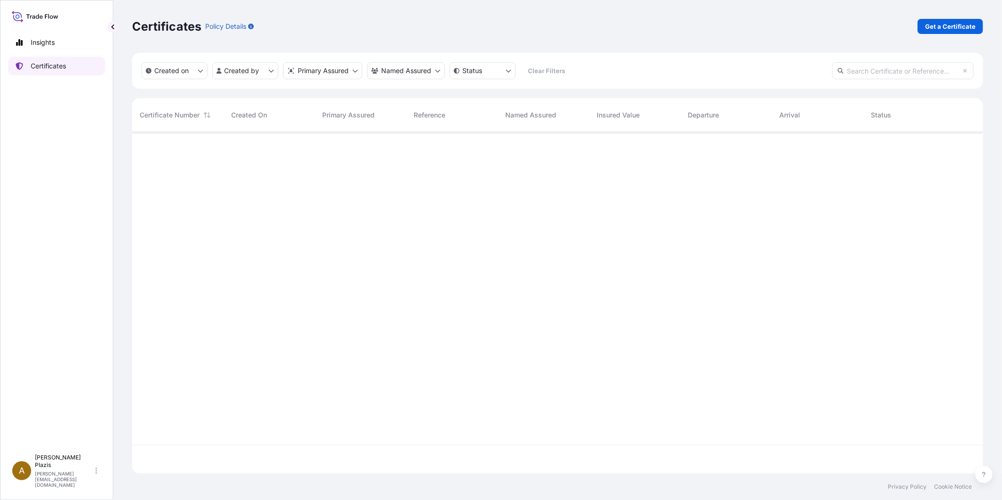
scroll to position [339, 843]
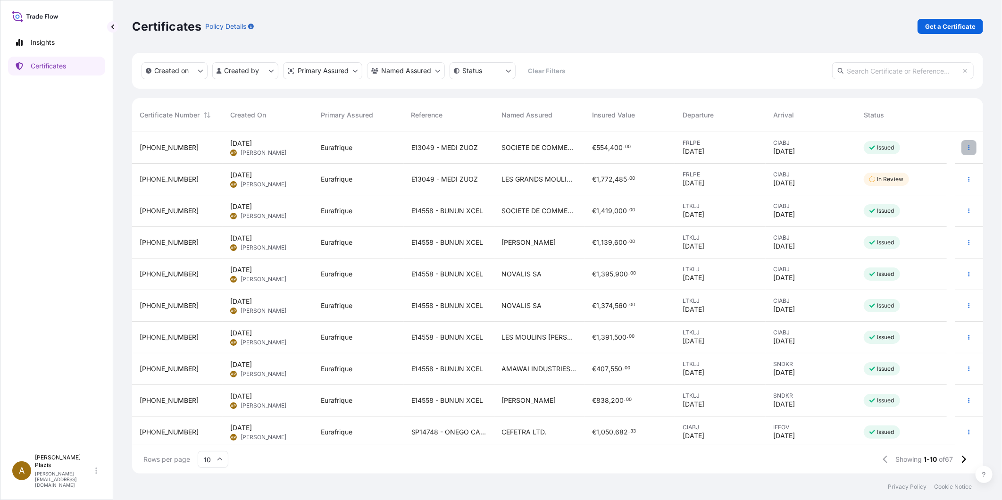
click at [967, 144] on button "button" at bounding box center [969, 147] width 15 height 15
click at [928, 152] on p "Duplicate certificate" at bounding box center [915, 149] width 62 height 9
select select "Ocean Vessel"
select select "Road / Inland"
select select "31636"
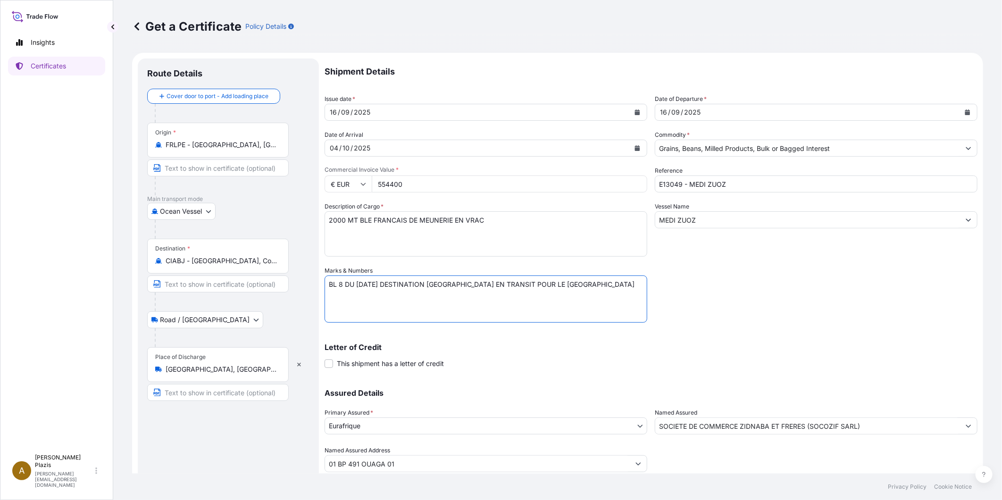
click at [340, 285] on textarea "BL 8 DU 16.09.2025 DESTINATION ABIDJAN EN TRANSIT POUR LE BURKINA FASO" at bounding box center [486, 299] width 323 height 47
click at [342, 285] on textarea "BL 8 DU 16.09.2025 DESTINATION ABIDJAN EN TRANSIT POUR LE BURKINA FASO" at bounding box center [486, 299] width 323 height 47
type textarea "BL 9 DU 16.09.2025 DESTINATION ABIDJAN EN TRANSIT POUR LE BURKINA FASO"
click at [505, 231] on textarea "2000 MT BLE FRANCAIS DE MEUNERIE EN VRAC" at bounding box center [486, 233] width 323 height 45
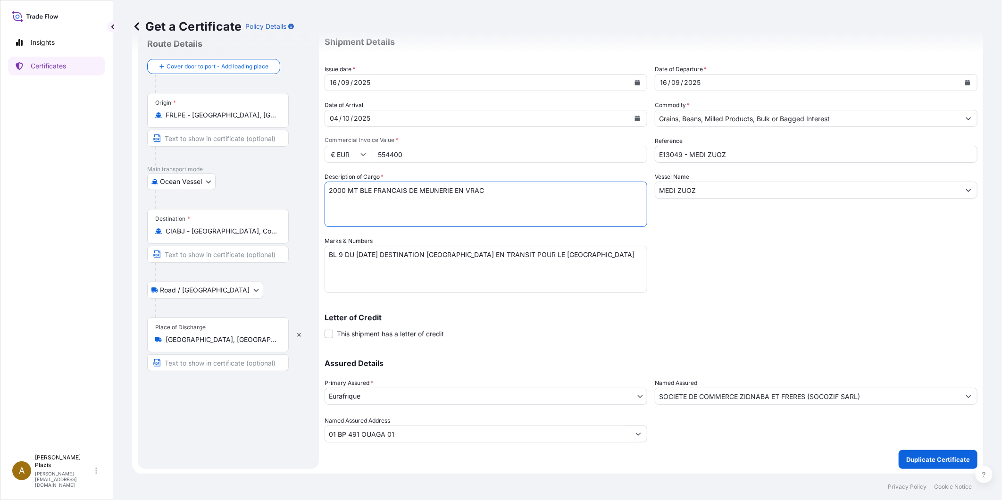
scroll to position [30, 0]
click at [922, 453] on button "Duplicate Certificate" at bounding box center [938, 459] width 79 height 19
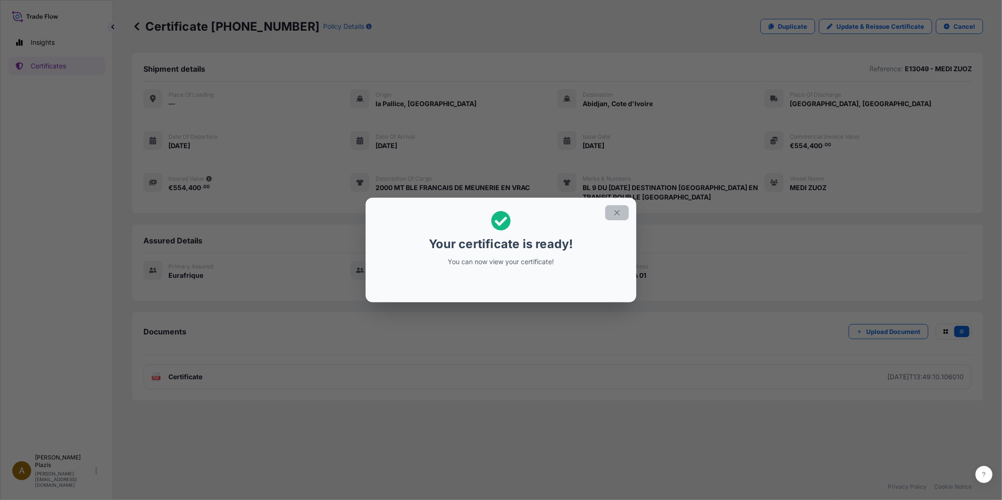
click at [619, 210] on icon "button" at bounding box center [616, 212] width 5 height 5
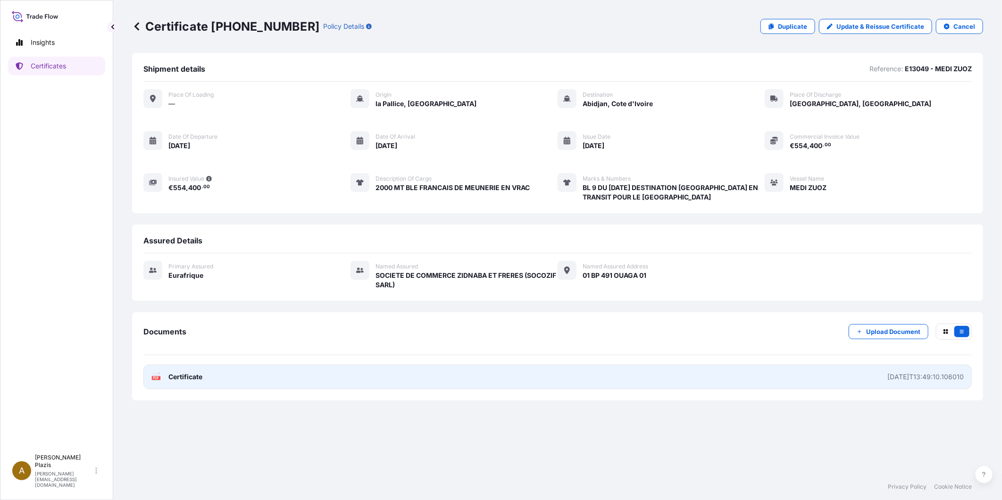
click at [918, 377] on div "2025-09-23T13:49:10.106010" at bounding box center [926, 376] width 76 height 9
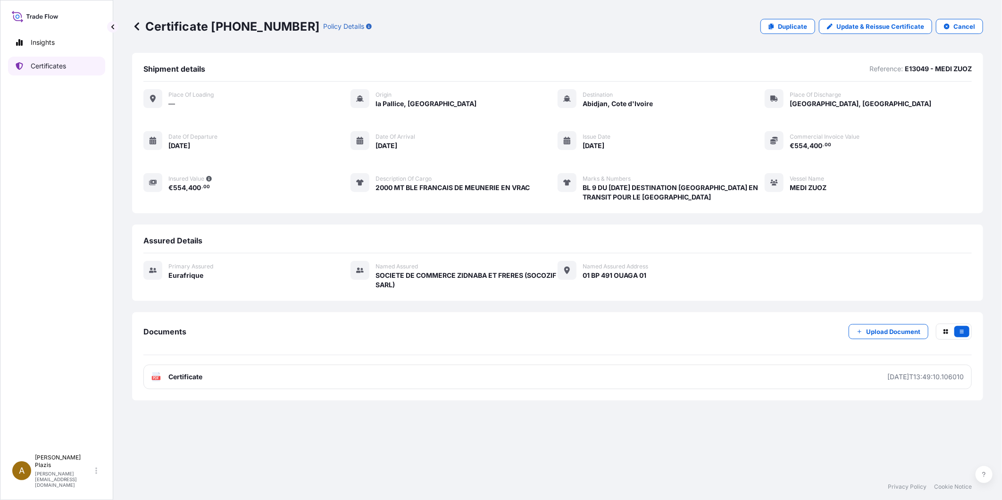
click at [49, 62] on p "Certificates" at bounding box center [48, 65] width 35 height 9
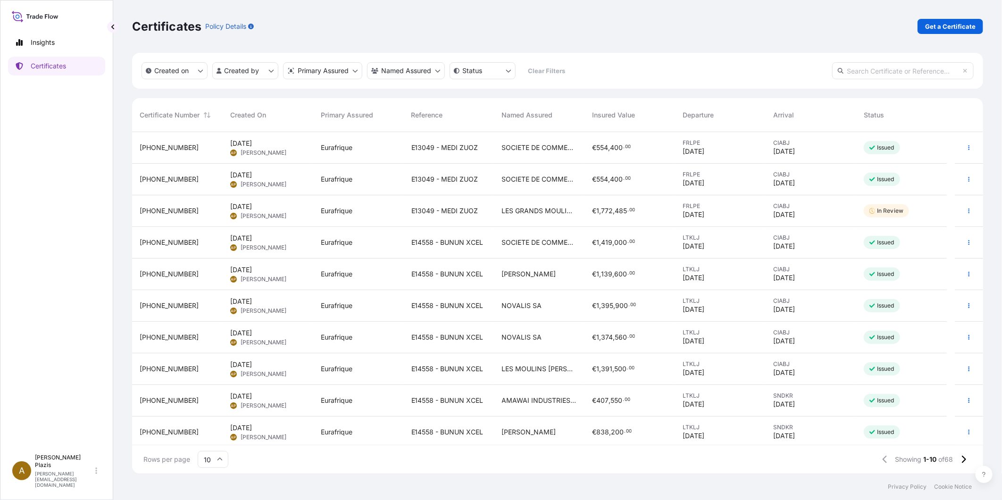
click at [215, 460] on input "10" at bounding box center [213, 459] width 31 height 17
click at [204, 432] on div "50" at bounding box center [212, 434] width 23 height 18
click at [962, 147] on button "button" at bounding box center [969, 147] width 15 height 15
click at [943, 145] on p "Duplicate certificate" at bounding box center [915, 149] width 62 height 9
select select "Ocean Vessel"
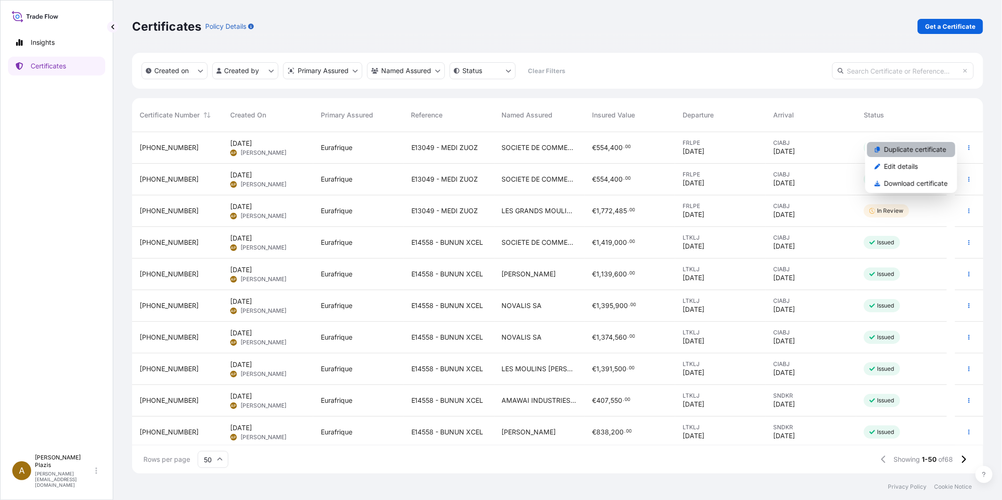
select select "Road / Inland"
select select "31636"
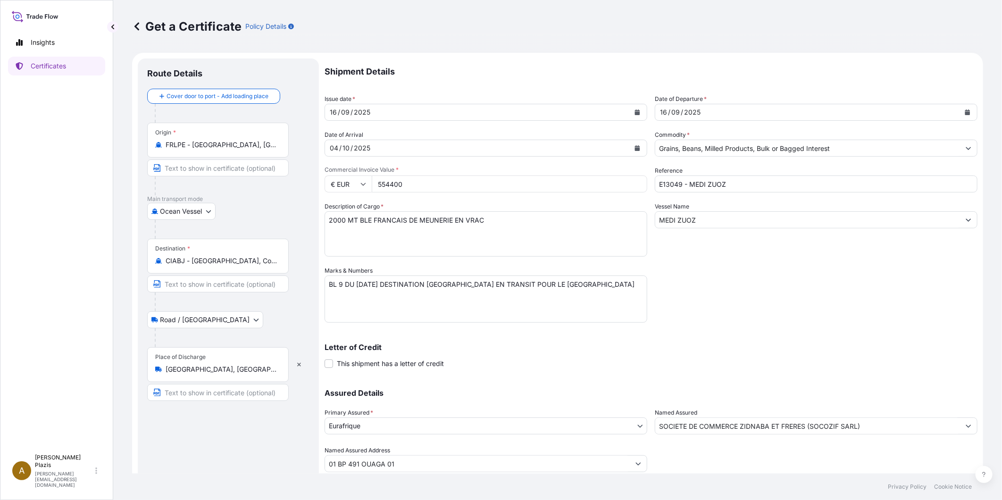
click at [205, 362] on div "Place of Discharge Ouagadougou, Burkina Faso" at bounding box center [218, 364] width 142 height 35
click at [205, 365] on input "Ouagadougou, Burkina Faso" at bounding box center [221, 369] width 111 height 9
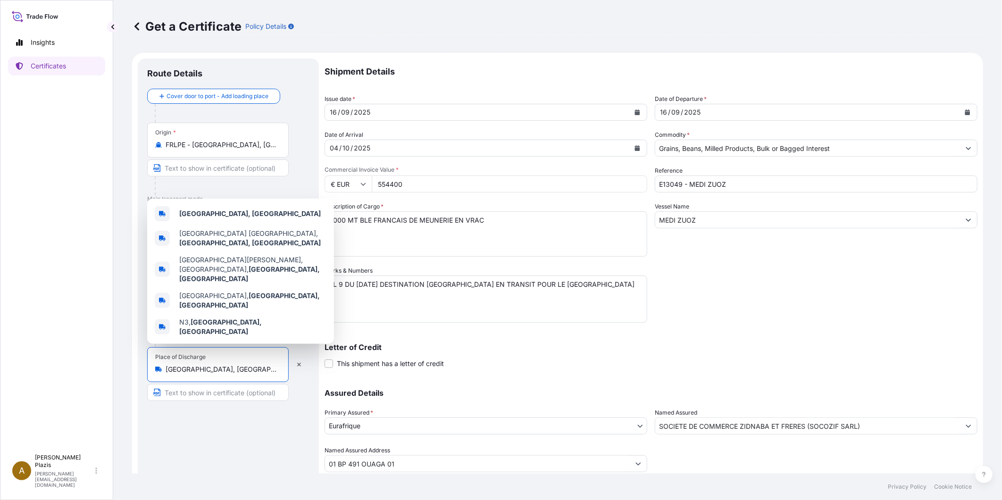
drag, startPoint x: 260, startPoint y: 373, endPoint x: 78, endPoint y: 369, distance: 182.7
click at [78, 369] on div "Insights Certificates A Audrey Plazis audrey.plazis@eurafrique.mc Get a Certifi…" at bounding box center [501, 250] width 1002 height 500
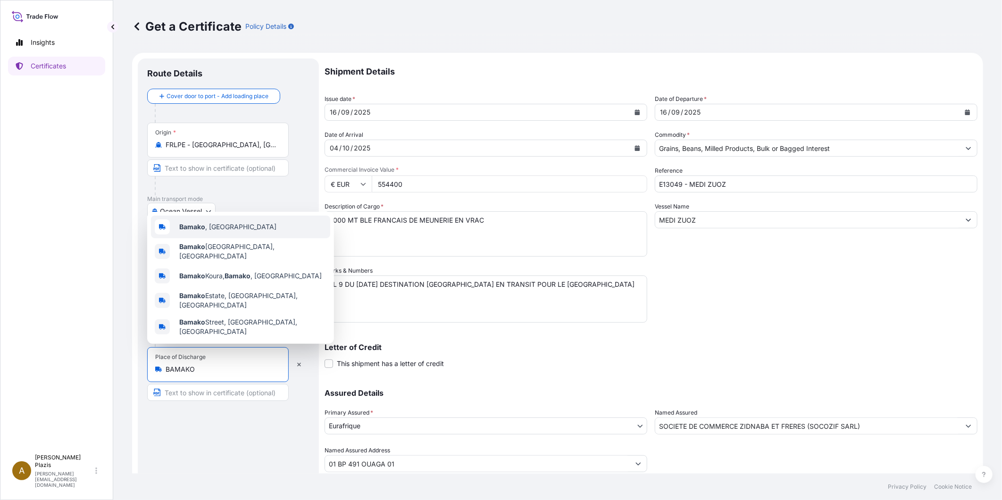
click at [192, 231] on b "Bamako" at bounding box center [192, 227] width 26 height 8
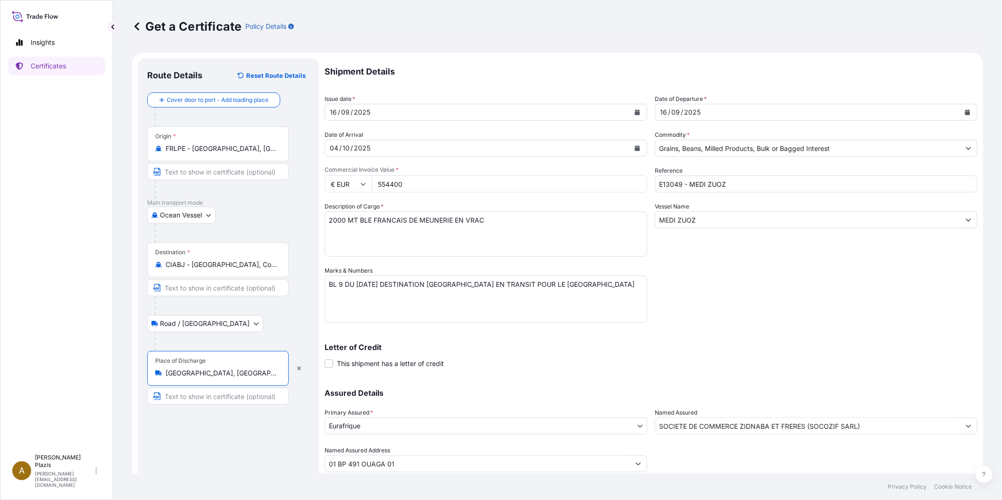
type input "Bamako, Mali"
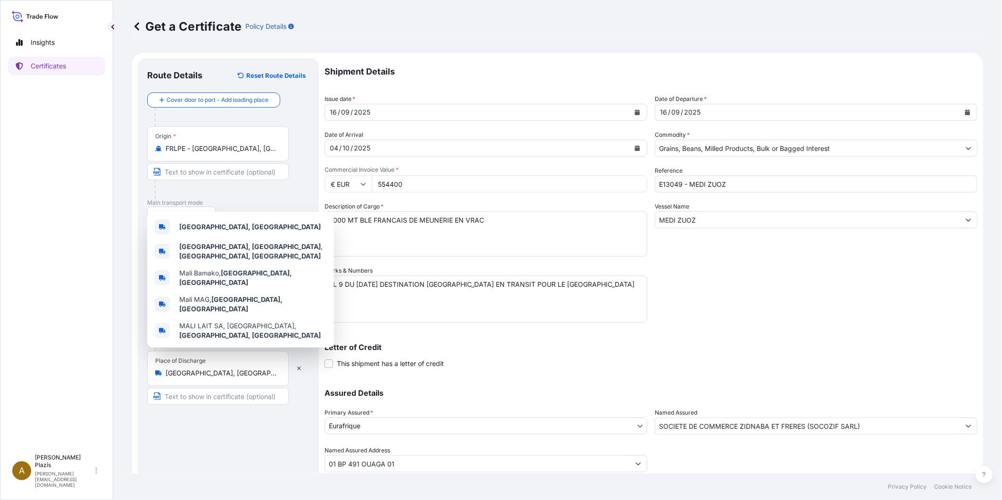
click at [389, 181] on input "554400" at bounding box center [510, 184] width 276 height 17
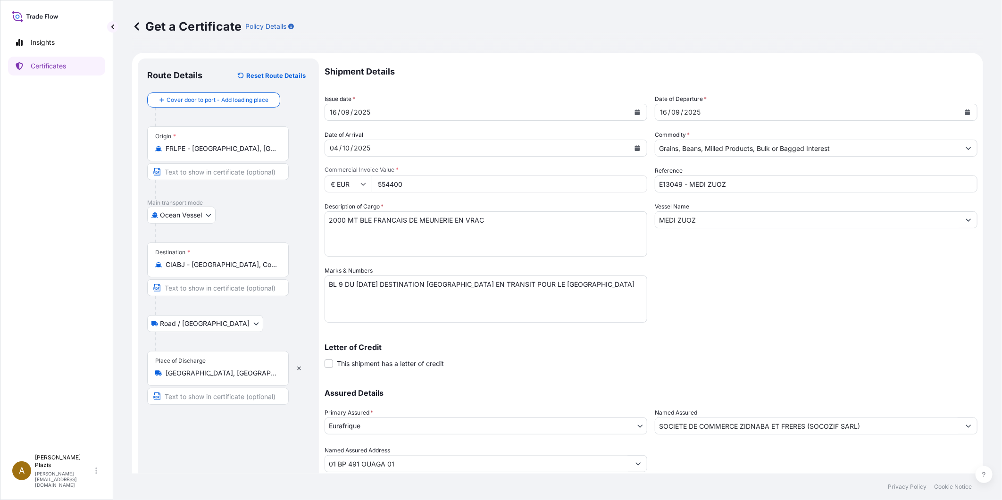
drag, startPoint x: 424, startPoint y: 185, endPoint x: 349, endPoint y: 185, distance: 74.6
click at [349, 185] on div "€ EUR 554400" at bounding box center [486, 184] width 323 height 17
type input "1298000"
click at [401, 239] on textarea "2000 MT BLE FRANCAIS DE MEUNERIE EN VRAC" at bounding box center [486, 233] width 323 height 45
click at [331, 216] on textarea "2000 MT BLE FRANCAIS DE MEUNERIE EN VRAC" at bounding box center [486, 233] width 323 height 45
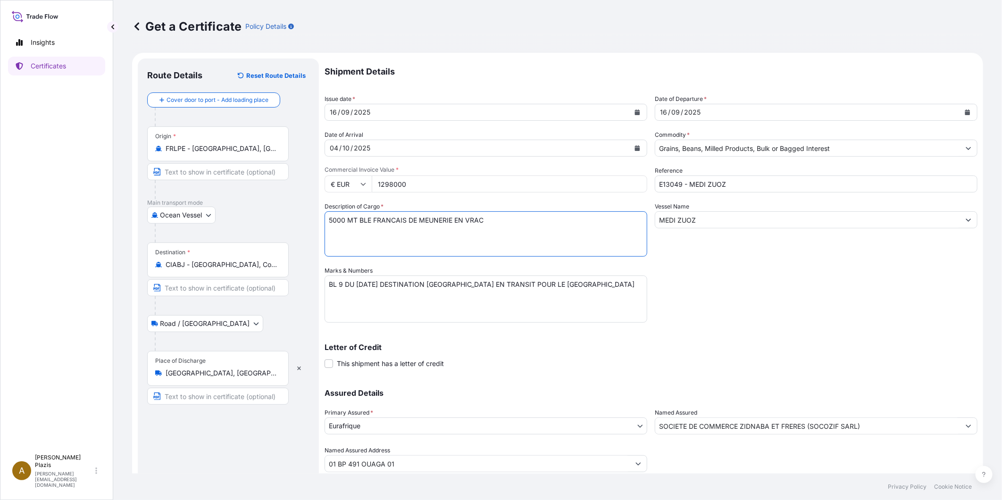
click at [337, 225] on textarea "2000 MT BLE FRANCAIS DE MEUNERIE EN VRAC" at bounding box center [486, 233] width 323 height 45
type textarea "5000 MT BLE FRANCAIS DE MEUNERIE EN VRAC"
click at [342, 286] on textarea "BL 9 DU 16.09.2025 DESTINATION ABIDJAN EN TRANSIT POUR LE BURKINA FASO" at bounding box center [486, 299] width 323 height 47
drag, startPoint x: 543, startPoint y: 282, endPoint x: 716, endPoint y: 282, distance: 172.7
click at [716, 282] on div "Shipment Details Issue date * 16 / 09 / 2025 Date of Departure * 16 / 09 / 2025…" at bounding box center [651, 266] width 653 height 414
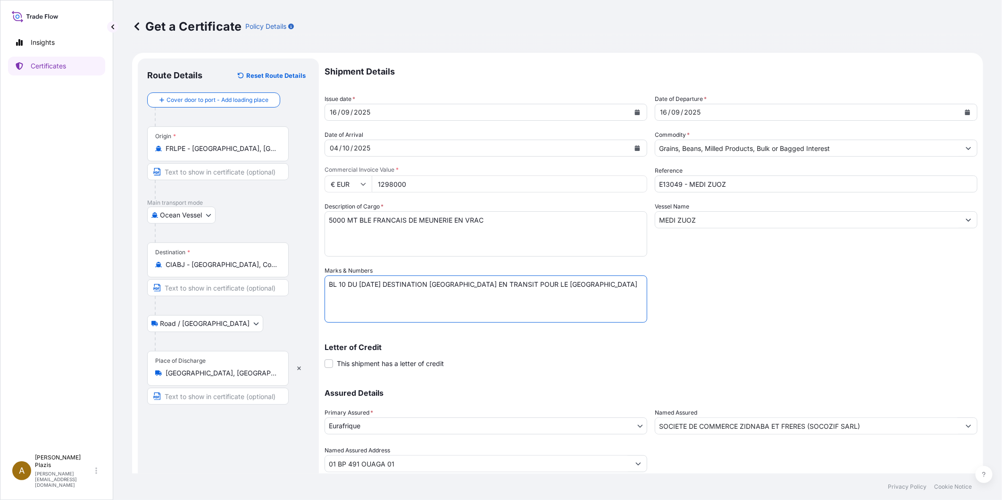
type textarea "BL 10 DU 16.09.2025 DESTINATION ABIDJAN EN TRANSIT POUR LE MALI"
click at [584, 360] on div "Letter of Credit This shipment has a letter of credit Letter of credit * Letter…" at bounding box center [651, 356] width 653 height 25
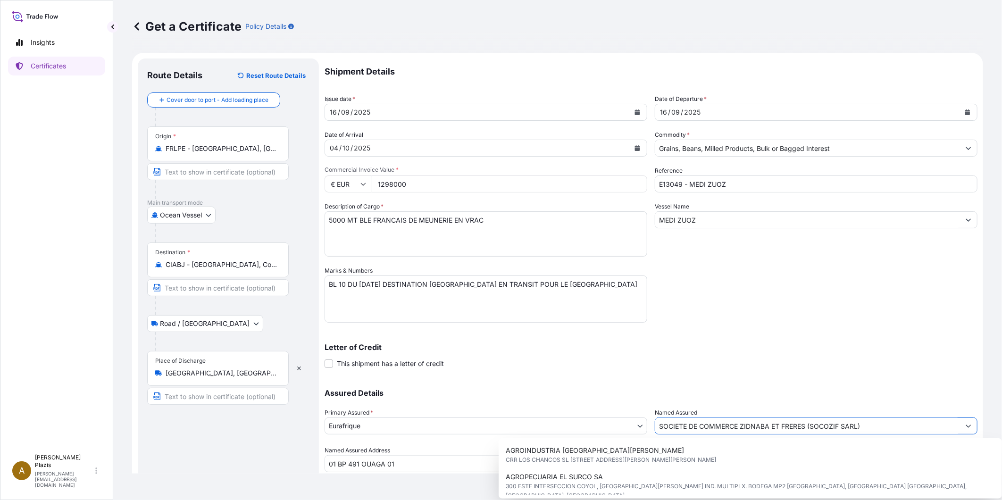
click at [694, 428] on input "SOCIETE DE COMMERCE ZIDNABA ET FRERES (SOCOZIF SARL)" at bounding box center [807, 426] width 305 height 17
drag, startPoint x: 895, startPoint y: 421, endPoint x: 453, endPoint y: 421, distance: 441.7
click at [454, 421] on div "Assured Details Primary Assured * Eurafrique Eurafrique Named Assured SOCIETE D…" at bounding box center [651, 425] width 653 height 94
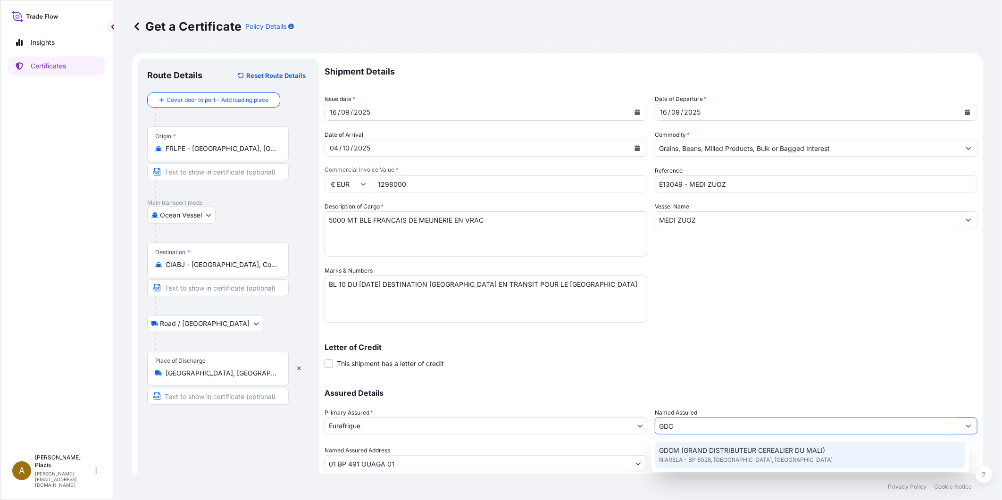
click at [691, 451] on span "GDCM (GRAND DISTRIBUTEUR CEREALIER DU MALI)" at bounding box center [742, 450] width 166 height 9
type input "GDCM (GRAND DISTRIBUTEUR CEREALIER DU MALI)"
type input "NIARELA - BP 6028"
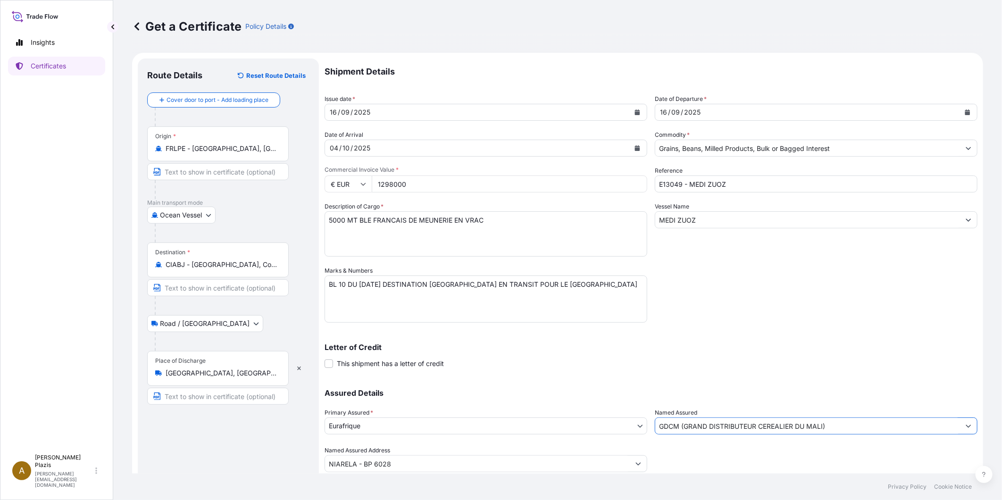
scroll to position [30, 0]
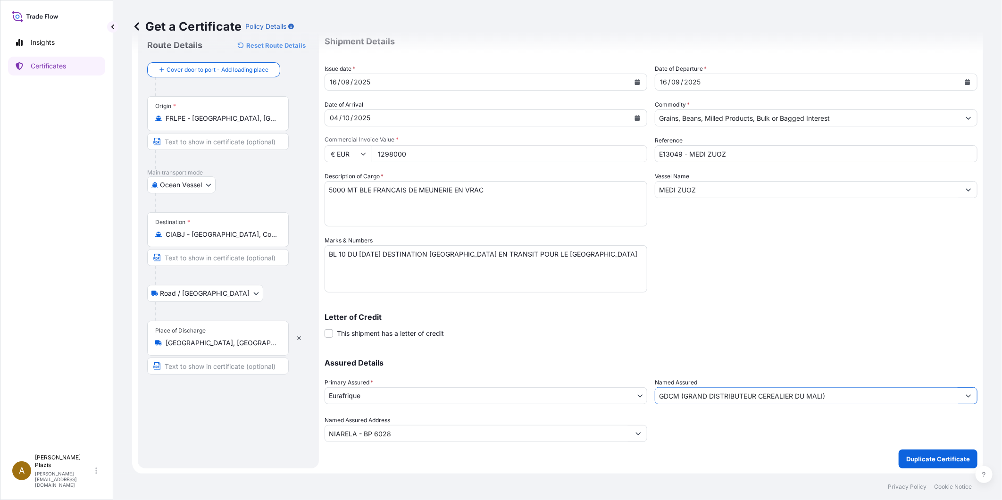
type input "GDCM (GRAND DISTRIBUTEUR CEREALIER DU MALI)"
click at [730, 431] on div at bounding box center [816, 429] width 323 height 26
click at [953, 454] on p "Duplicate Certificate" at bounding box center [938, 458] width 64 height 9
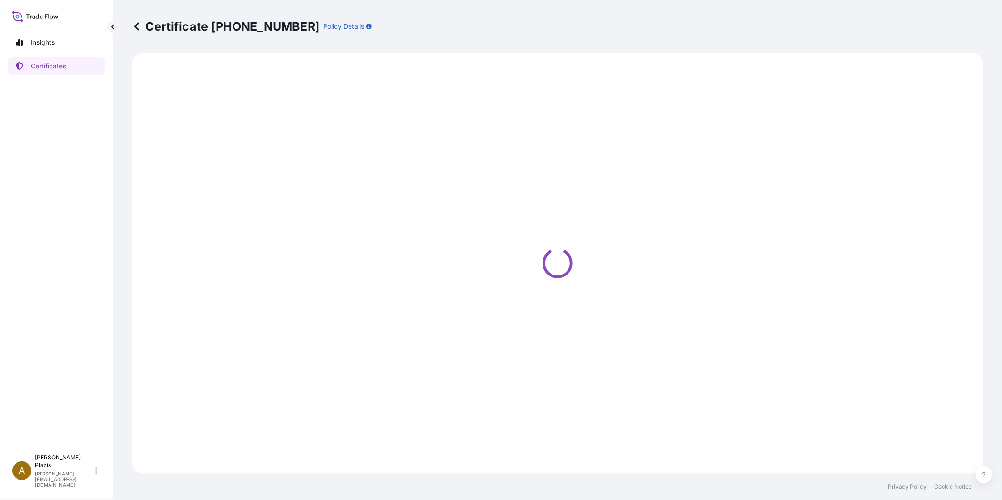
select select "Ocean Vessel"
select select "Road / Inland"
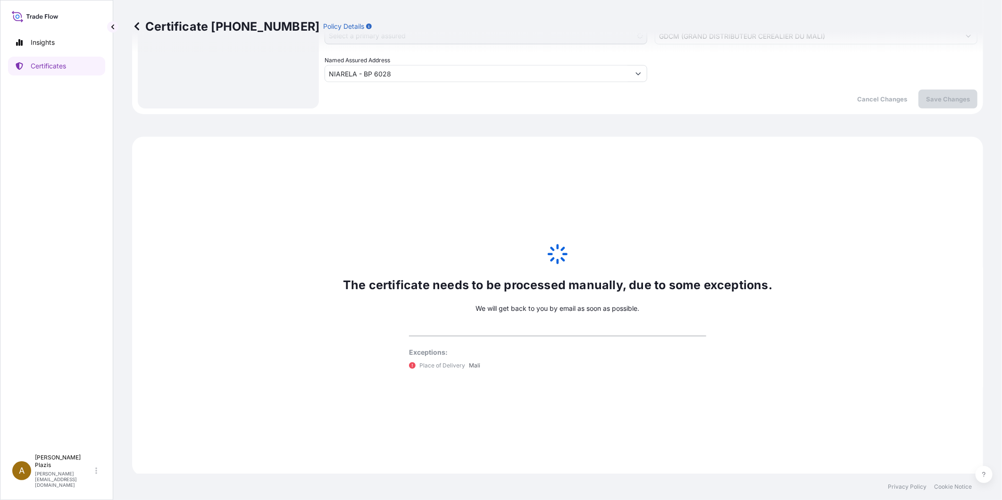
select select "31636"
